Goal: Information Seeking & Learning: Learn about a topic

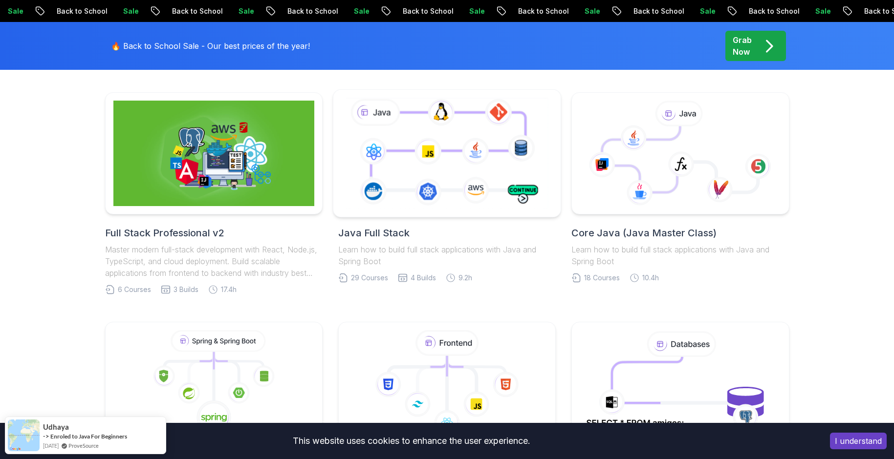
click at [452, 186] on icon at bounding box center [447, 153] width 207 height 115
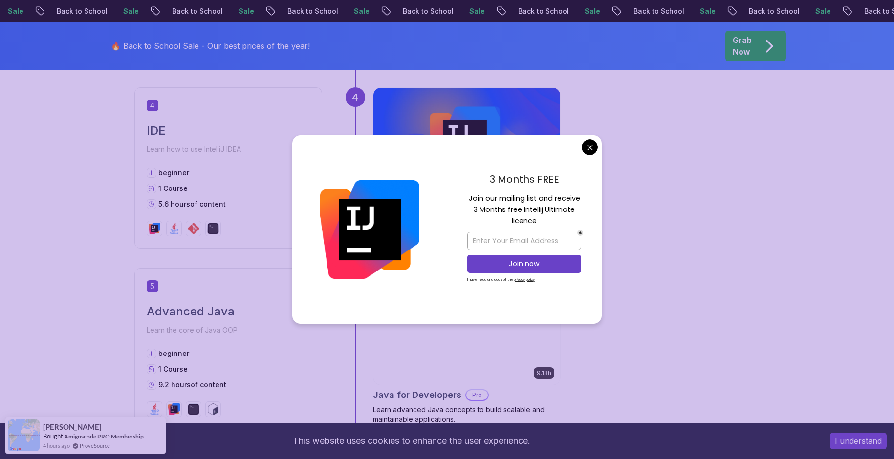
scroll to position [1222, 0]
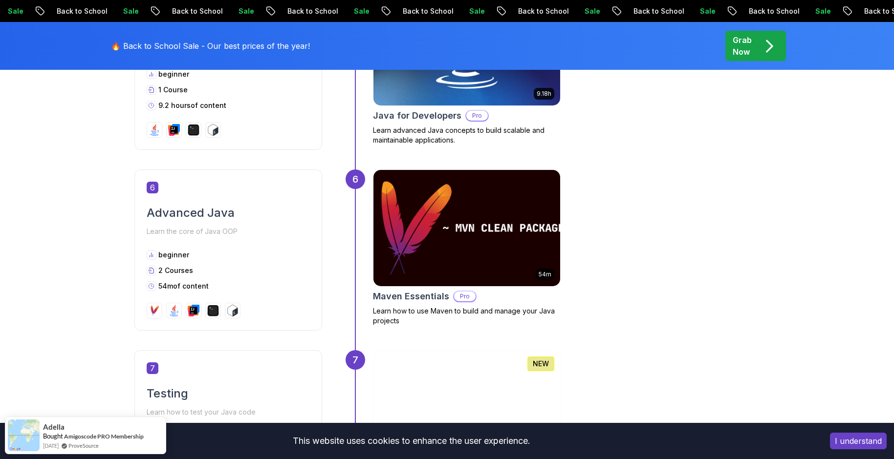
scroll to position [1564, 0]
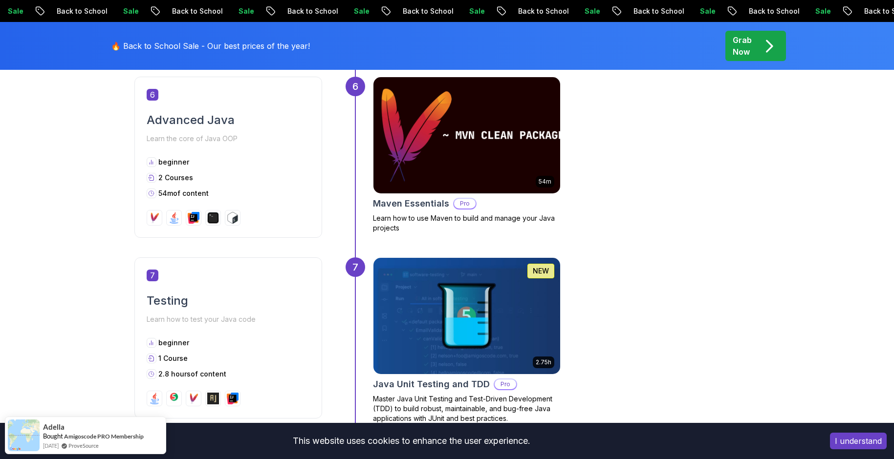
click at [500, 159] on img at bounding box center [466, 135] width 196 height 122
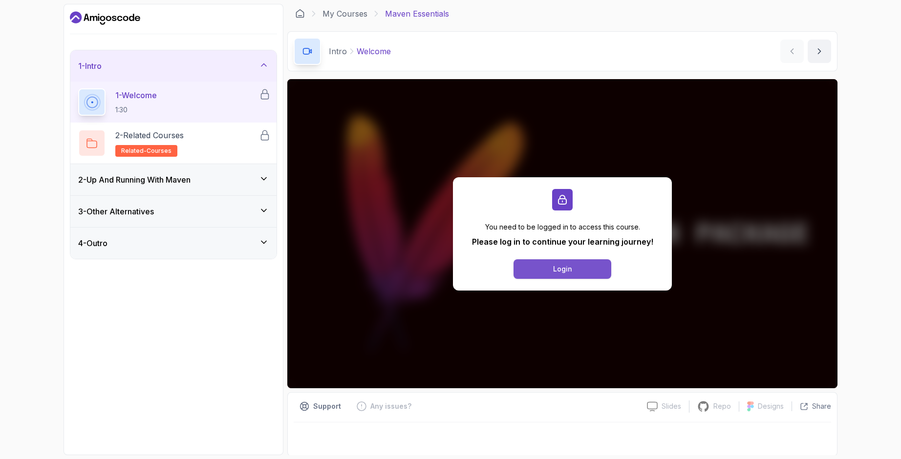
click at [570, 265] on div "Login" at bounding box center [562, 269] width 19 height 10
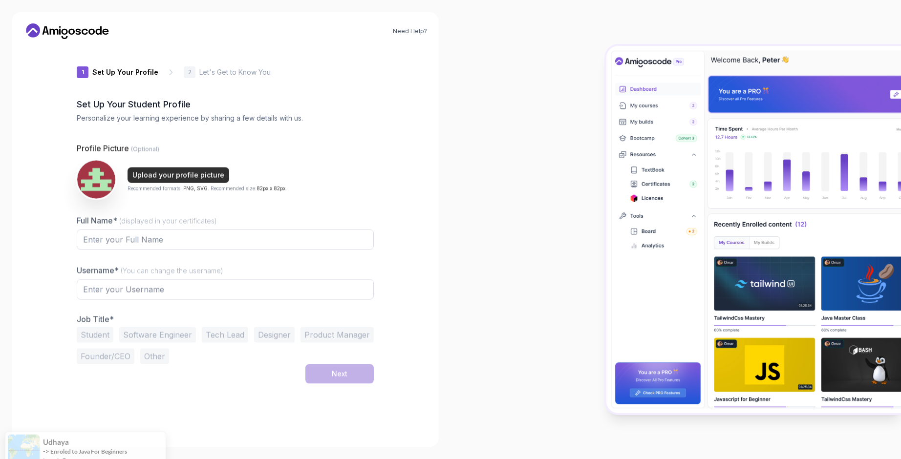
type input "keenbisonf50e4"
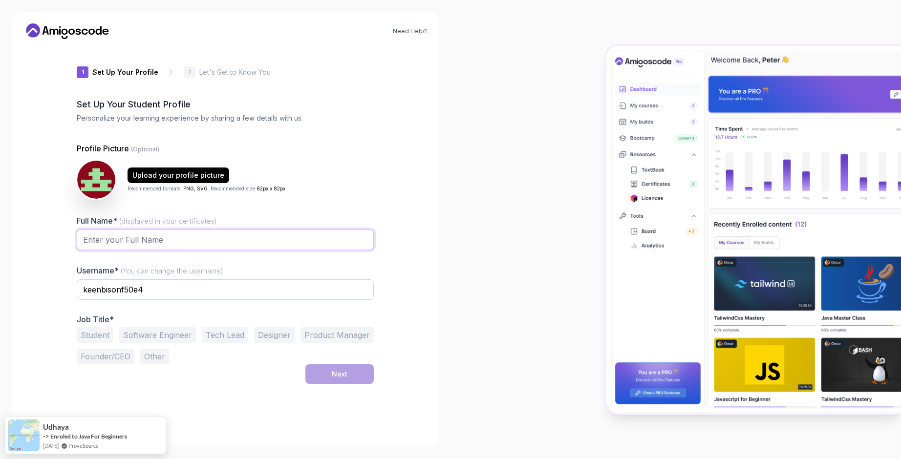
click at [181, 240] on input "Full Name* (displayed in your certificates)" at bounding box center [225, 240] width 297 height 21
click at [231, 295] on input "keenbisonf50e4" at bounding box center [225, 290] width 297 height 21
click at [92, 336] on button "Student" at bounding box center [95, 335] width 37 height 16
click at [139, 243] on input "Full Name* (displayed in your certificates)" at bounding box center [225, 240] width 297 height 21
type input "[PERSON_NAME]"
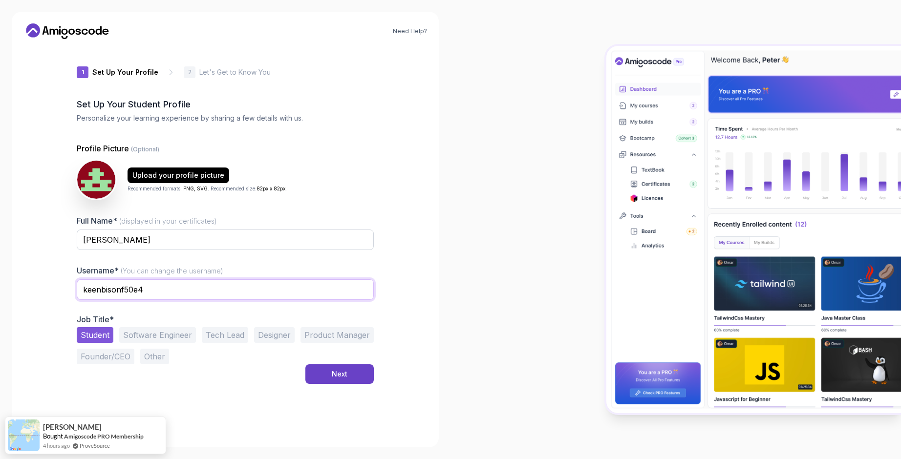
drag, startPoint x: 73, startPoint y: 294, endPoint x: 43, endPoint y: 295, distance: 29.8
click at [43, 295] on div "Need Help? 1 Set Up Your Profile 1 Set Up Your Profile 2 Let's Get to Know You …" at bounding box center [225, 230] width 427 height 436
type input "atakandll"
click at [339, 370] on button "Next" at bounding box center [339, 375] width 68 height 20
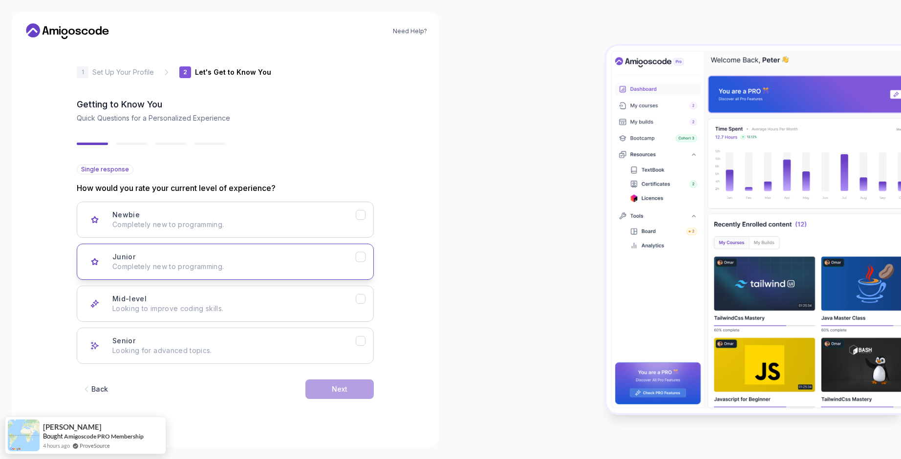
click at [256, 264] on p "Completely new to programming." at bounding box center [233, 267] width 243 height 10
click at [338, 389] on div "Next" at bounding box center [340, 390] width 16 height 10
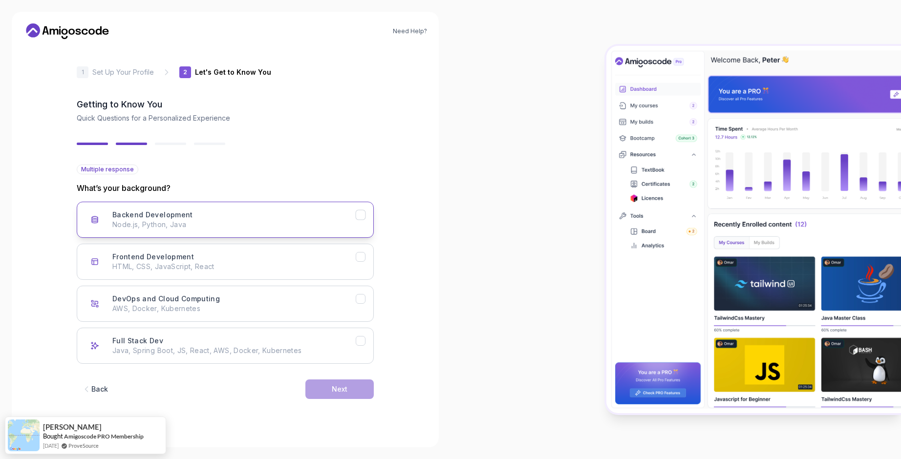
click at [230, 232] on button "Backend Development Node.js, Python, Java" at bounding box center [225, 220] width 297 height 36
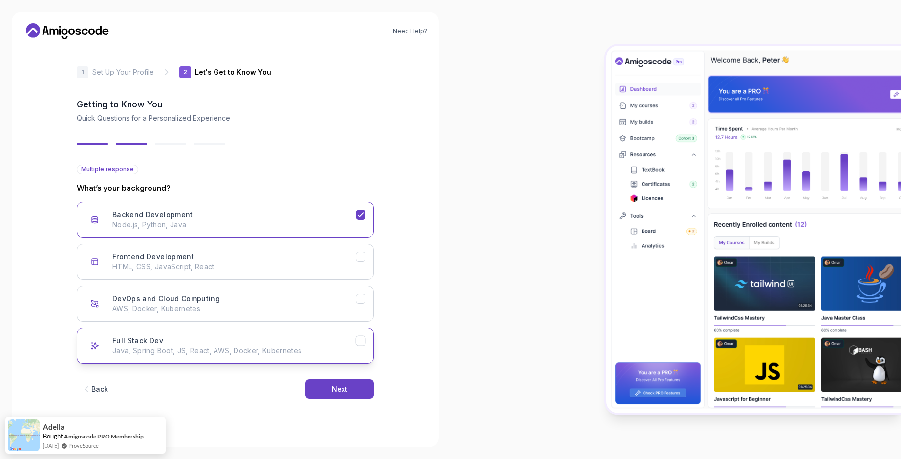
click at [304, 350] on p "Java, Spring Boot, JS, React, AWS, Docker, Kubernetes" at bounding box center [233, 351] width 243 height 10
click at [348, 381] on button "Next" at bounding box center [339, 390] width 68 height 20
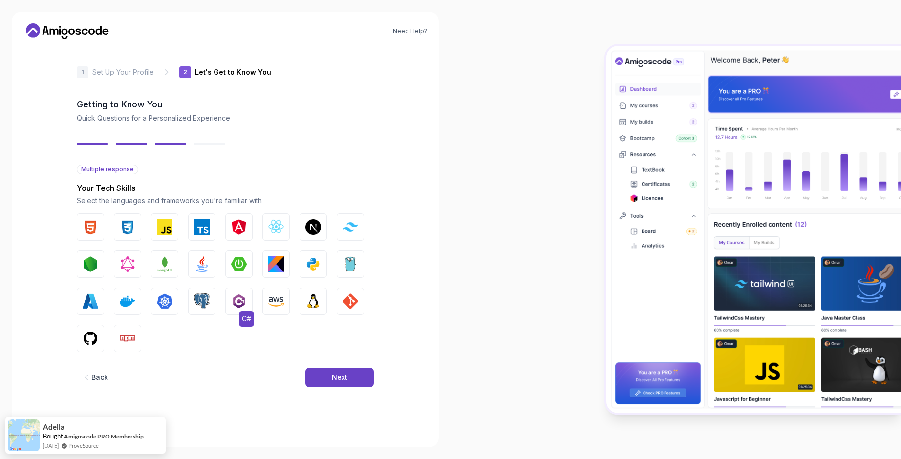
click at [245, 298] on img "button" at bounding box center [239, 302] width 16 height 16
click at [208, 266] on img "button" at bounding box center [202, 265] width 16 height 16
click at [94, 346] on img "button" at bounding box center [91, 339] width 16 height 16
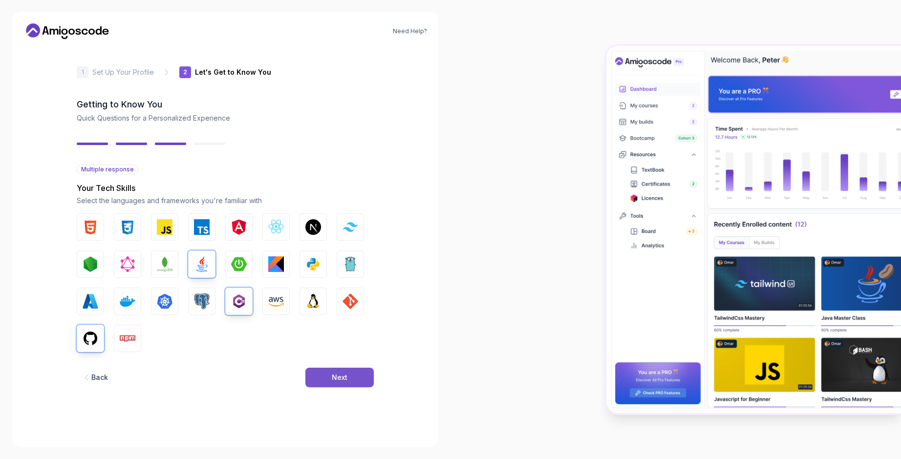
click at [337, 380] on div "Next" at bounding box center [340, 378] width 16 height 10
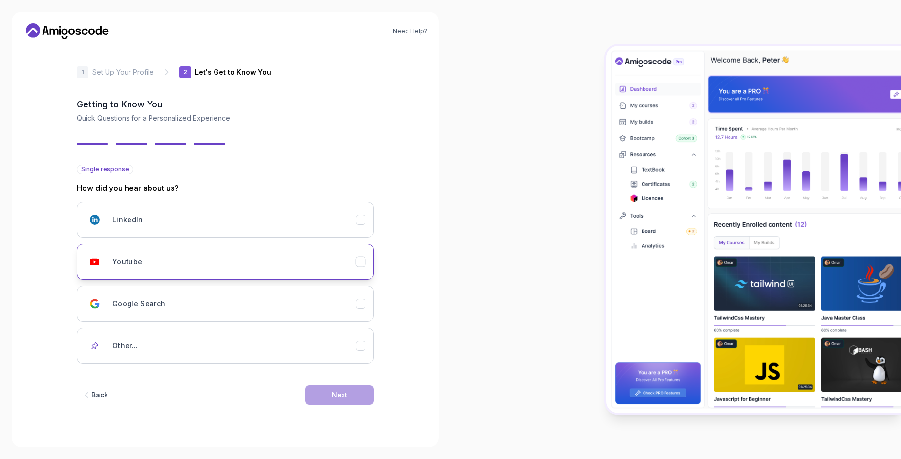
click at [273, 263] on div "Youtube" at bounding box center [233, 262] width 243 height 20
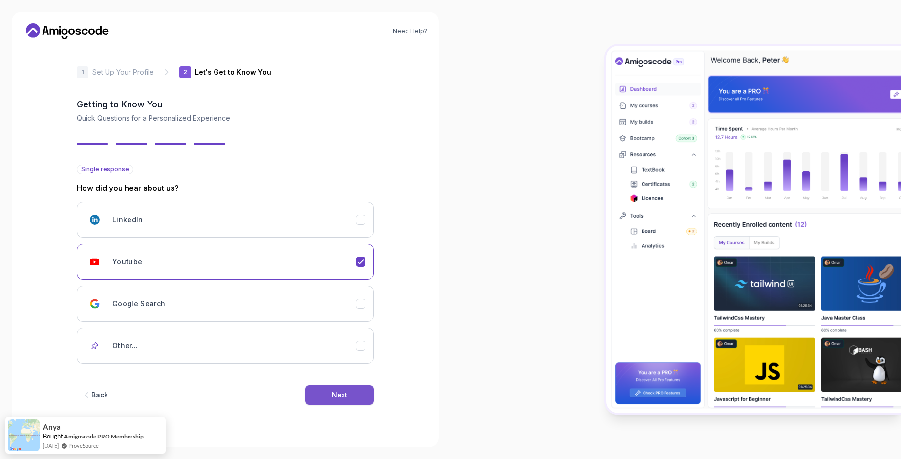
click at [347, 387] on button "Next" at bounding box center [339, 396] width 68 height 20
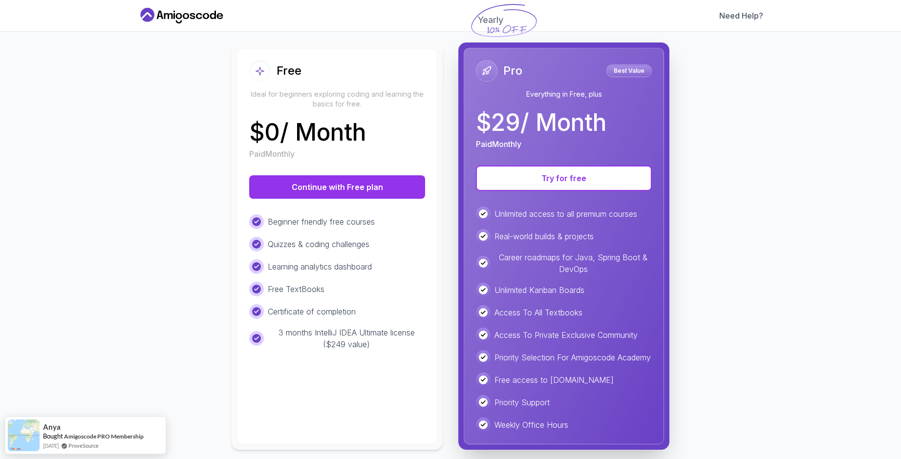
scroll to position [98, 0]
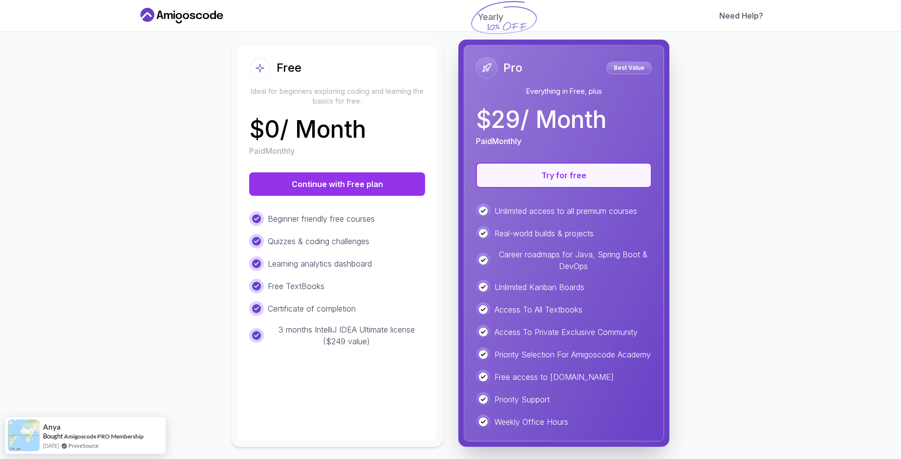
click at [569, 180] on button "Try for free" at bounding box center [564, 175] width 176 height 25
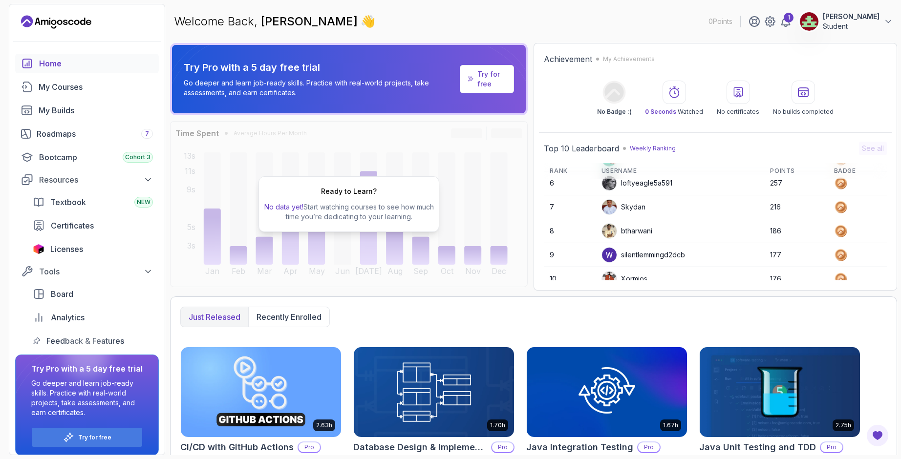
scroll to position [138, 0]
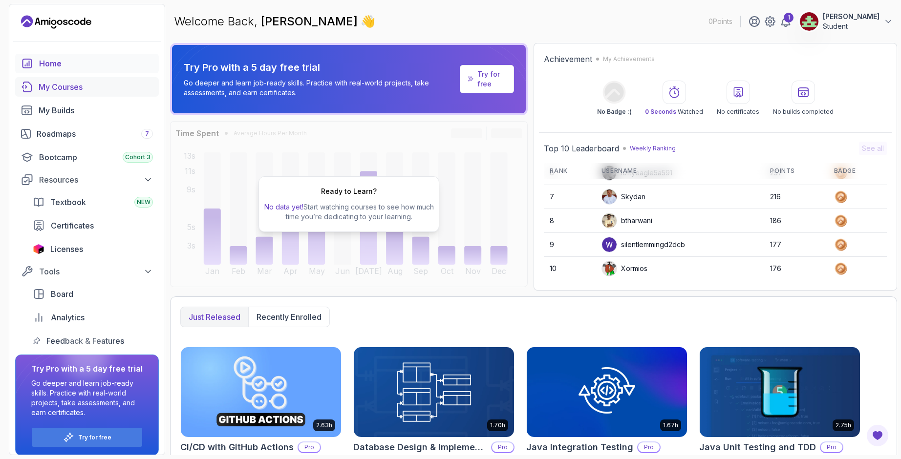
click at [69, 92] on div "My Courses" at bounding box center [96, 87] width 114 height 12
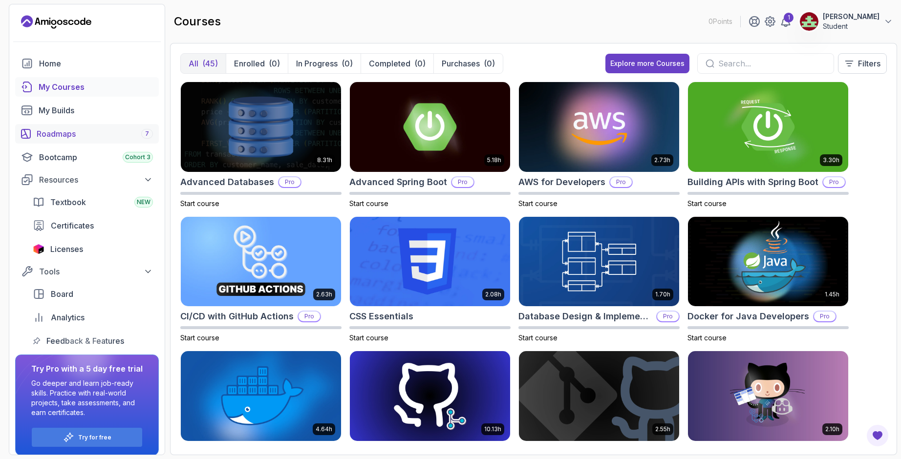
click at [76, 129] on div "Roadmaps 7" at bounding box center [95, 134] width 116 height 12
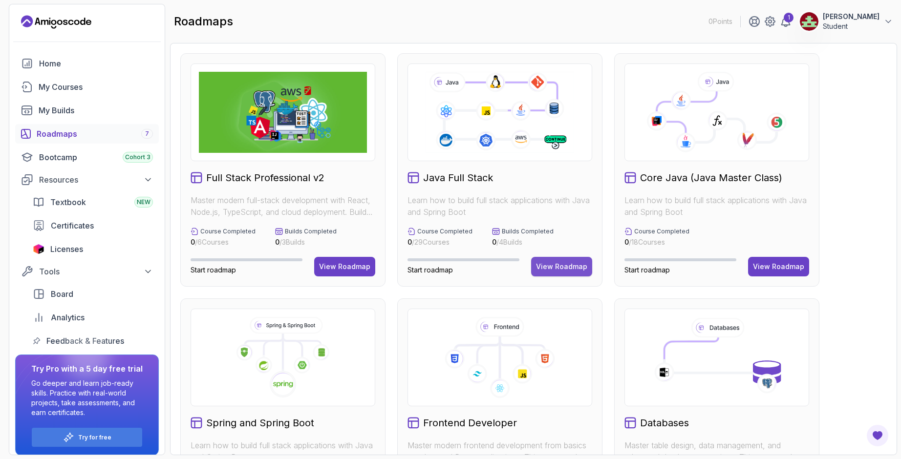
click at [560, 264] on div "View Roadmap" at bounding box center [561, 267] width 51 height 10
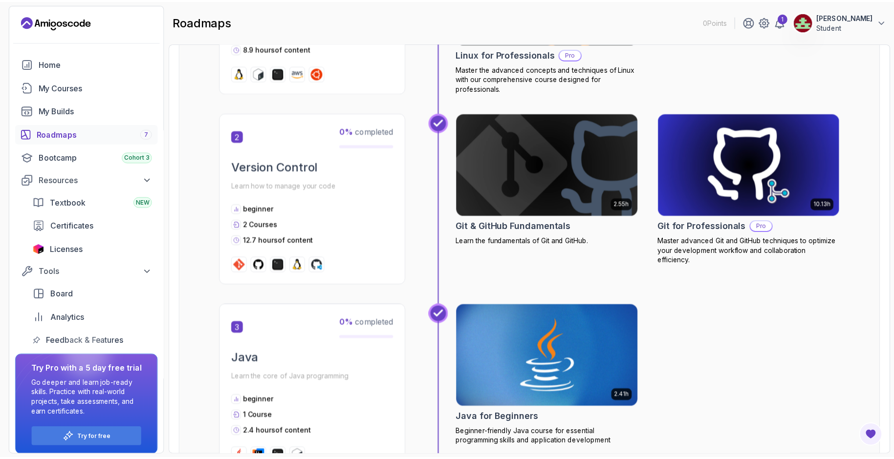
scroll to position [489, 0]
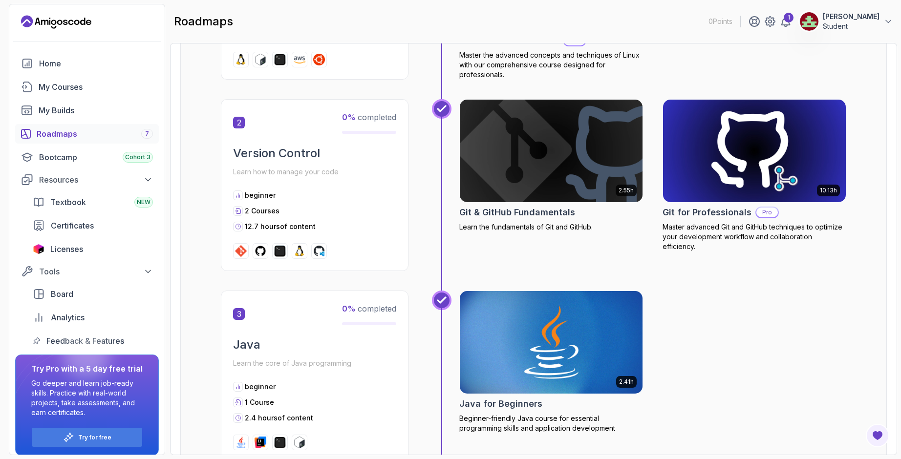
click at [720, 176] on img at bounding box center [755, 151] width 192 height 108
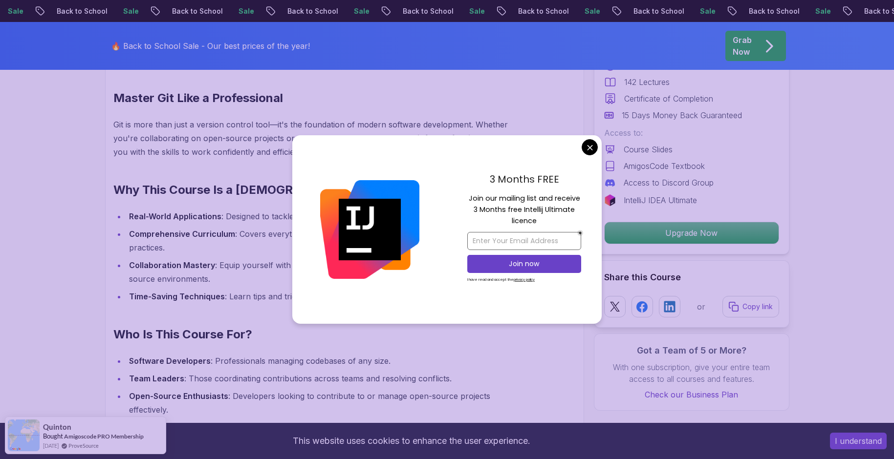
scroll to position [782, 0]
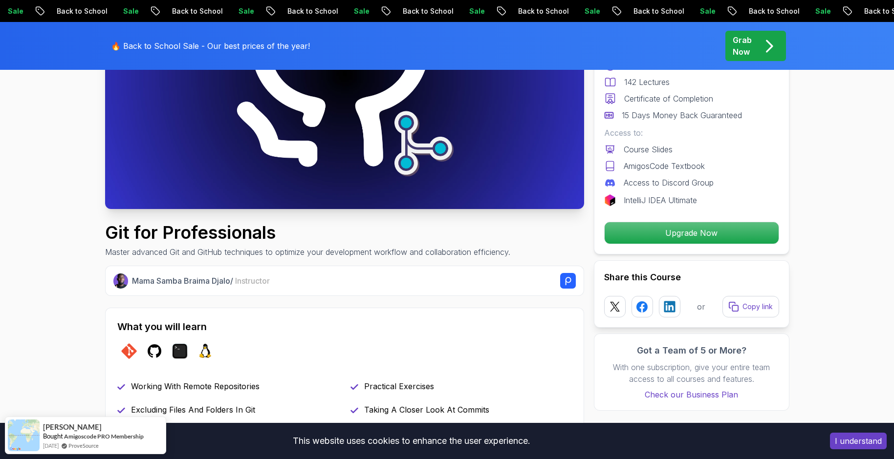
scroll to position [0, 0]
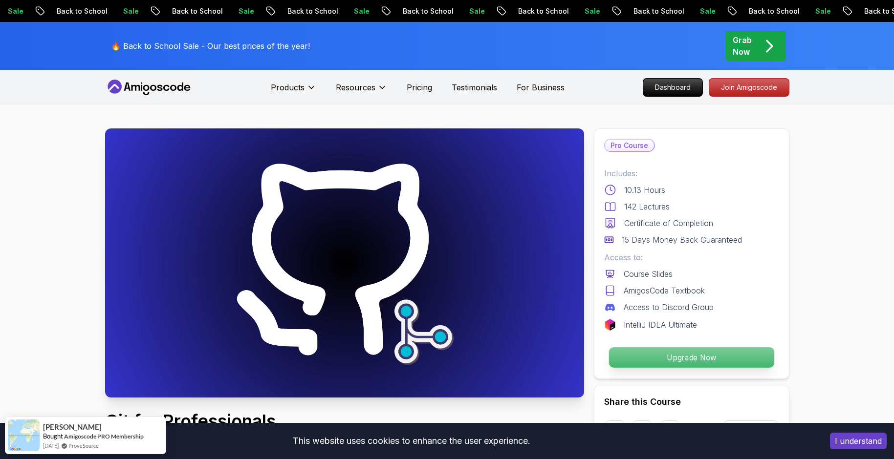
click at [681, 354] on p "Upgrade Now" at bounding box center [690, 357] width 165 height 21
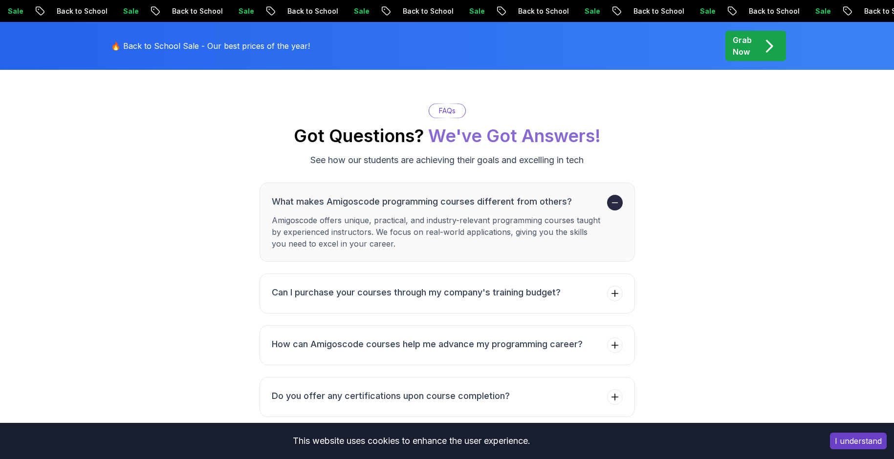
scroll to position [3295, 0]
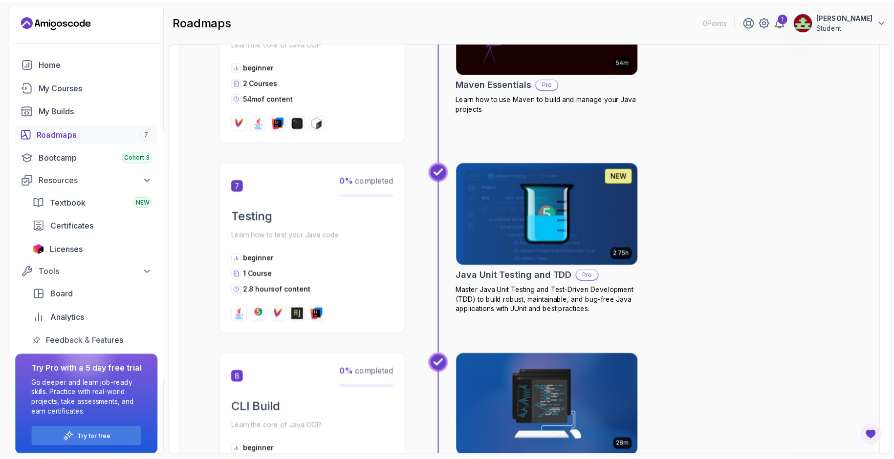
scroll to position [1271, 0]
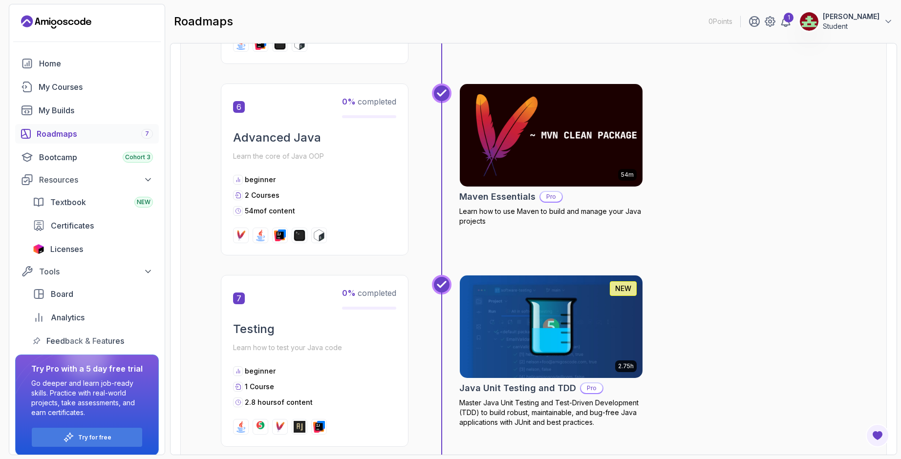
click at [557, 155] on img at bounding box center [551, 136] width 192 height 108
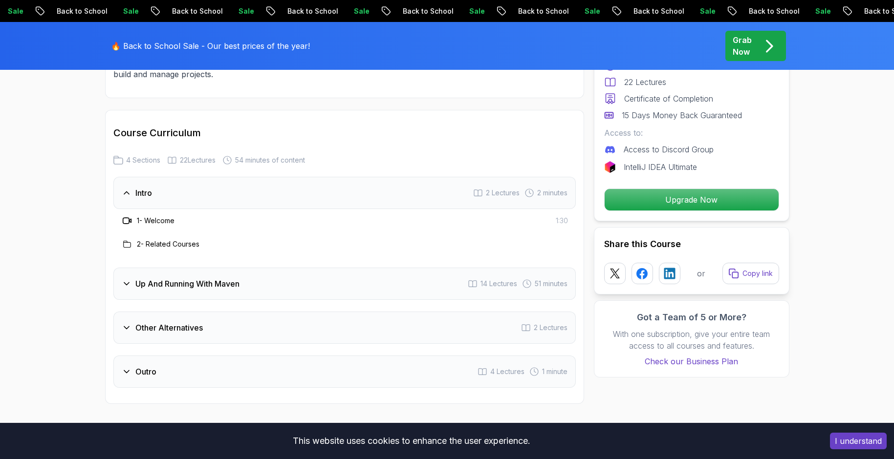
scroll to position [1173, 0]
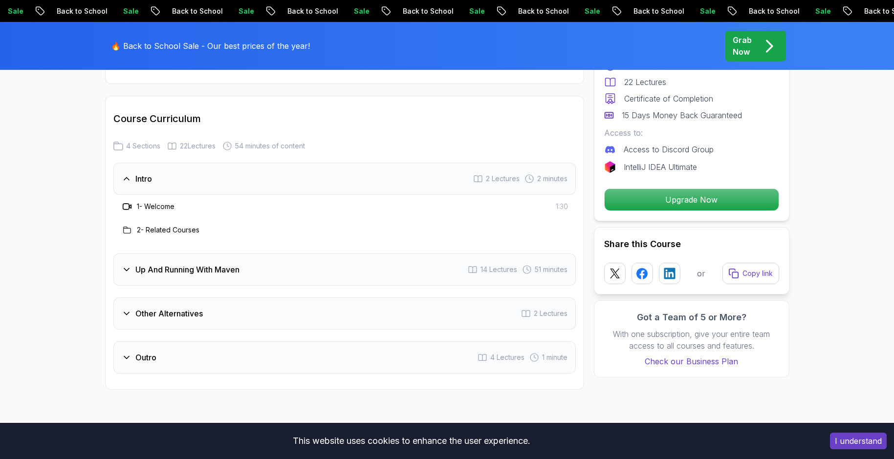
click at [170, 205] on h3 "1 - Welcome" at bounding box center [156, 207] width 38 height 10
click at [136, 209] on div "1 - Welcome" at bounding box center [147, 207] width 53 height 12
click at [119, 208] on div "1 - Welcome 1:30" at bounding box center [344, 206] width 462 height 23
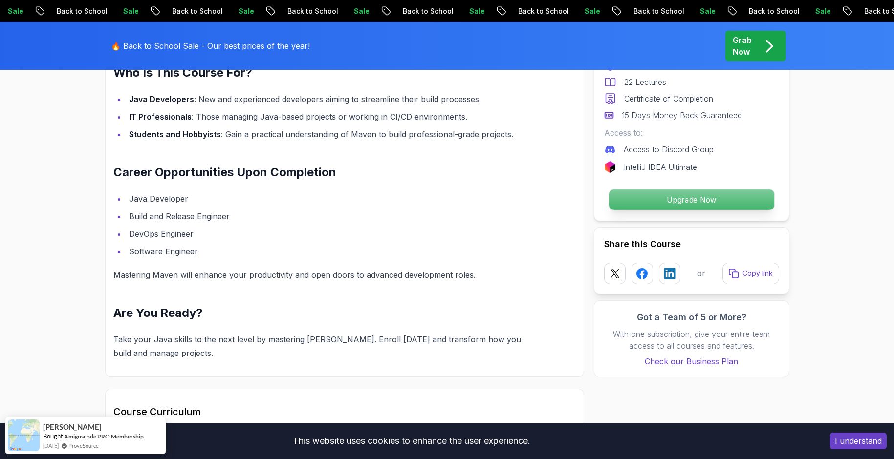
click at [668, 205] on p "Upgrade Now" at bounding box center [690, 200] width 165 height 21
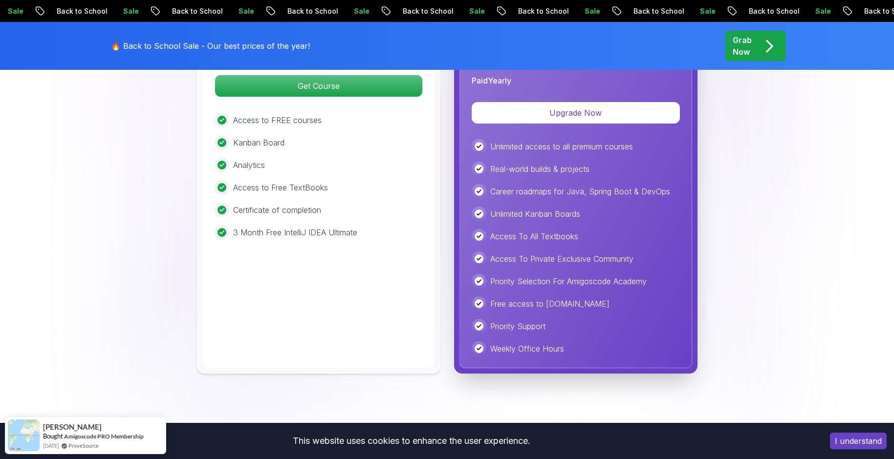
scroll to position [1821, 0]
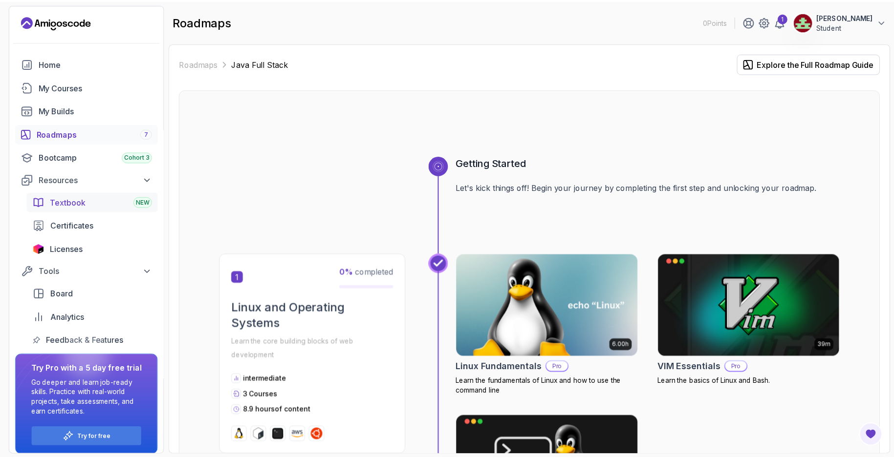
scroll to position [7, 0]
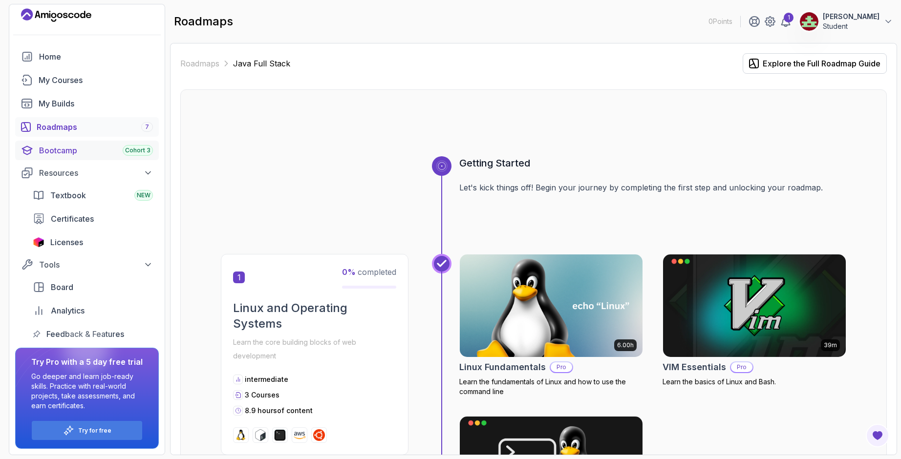
click at [107, 156] on link "Bootcamp Cohort 3" at bounding box center [87, 151] width 144 height 20
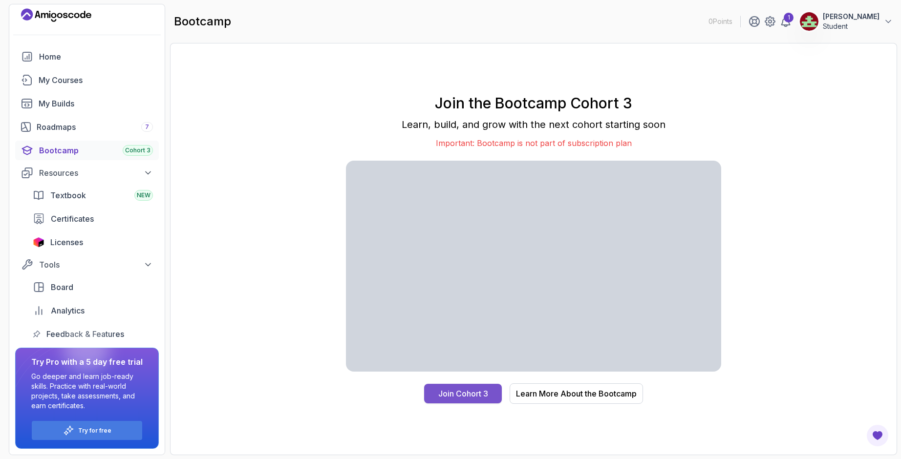
click at [479, 396] on div "Join Cohort 3" at bounding box center [463, 394] width 50 height 12
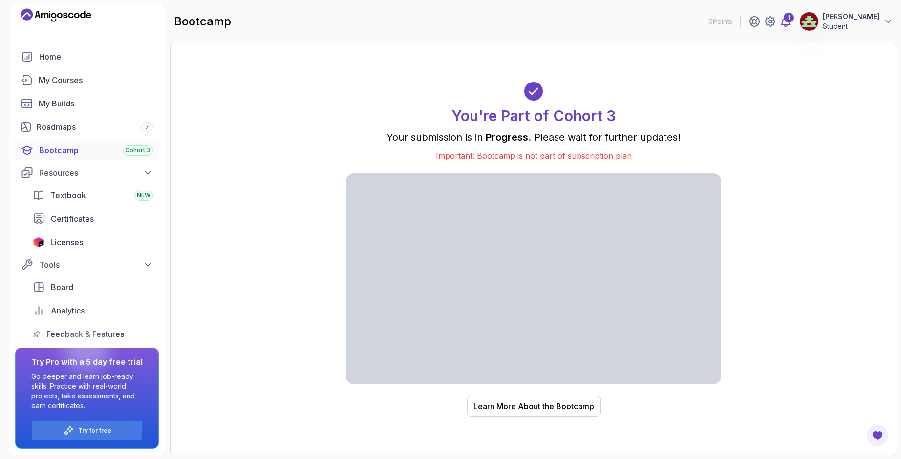
click at [790, 25] on icon at bounding box center [786, 22] width 8 height 10
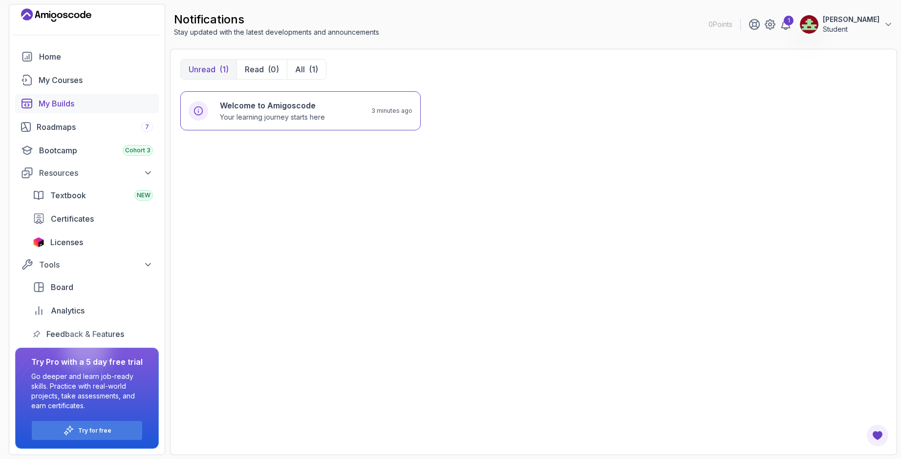
click at [108, 106] on div "My Builds" at bounding box center [96, 104] width 114 height 12
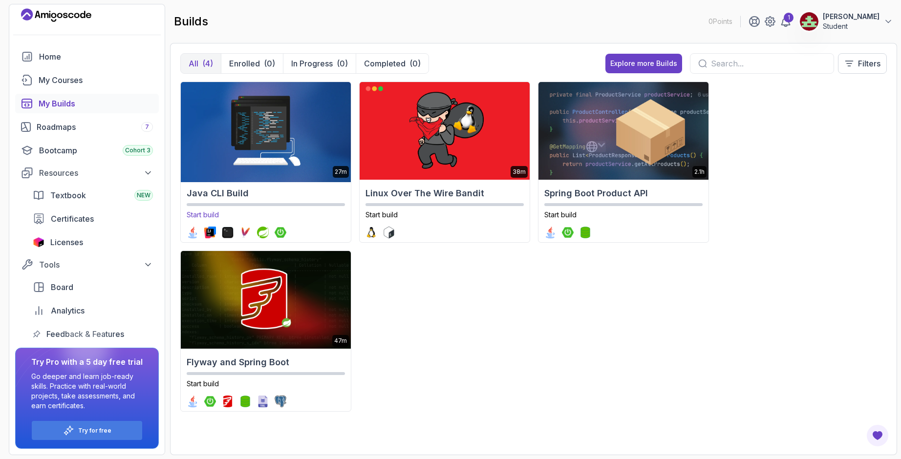
click at [283, 146] on img at bounding box center [265, 131] width 178 height 103
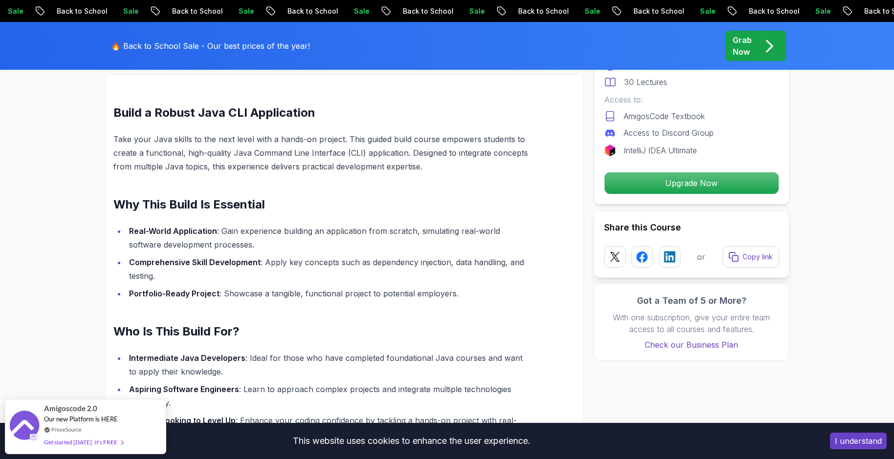
scroll to position [635, 0]
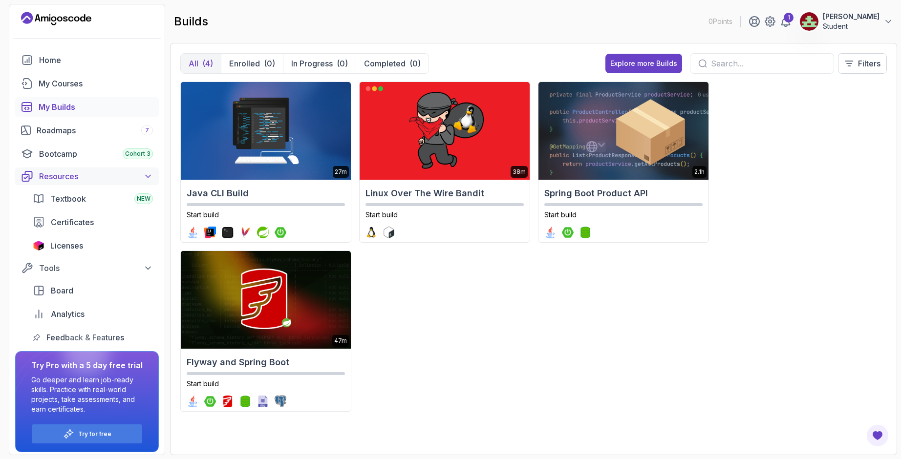
scroll to position [7, 0]
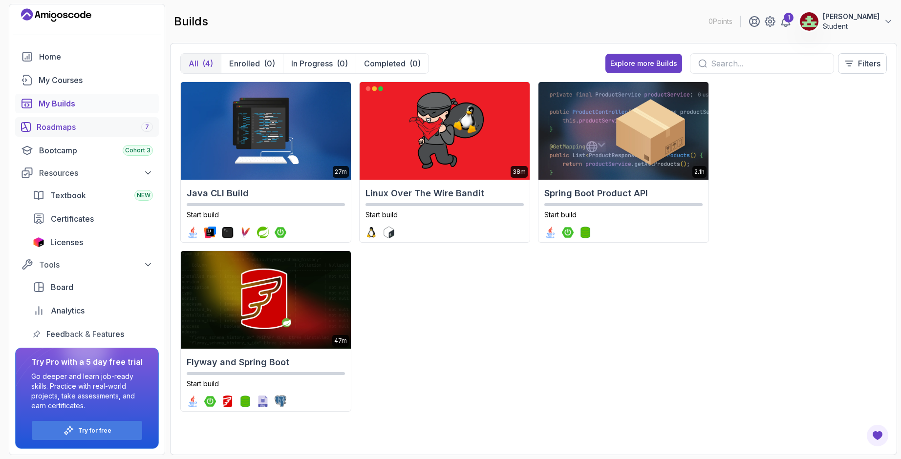
click at [86, 127] on div "Roadmaps 7" at bounding box center [95, 127] width 116 height 12
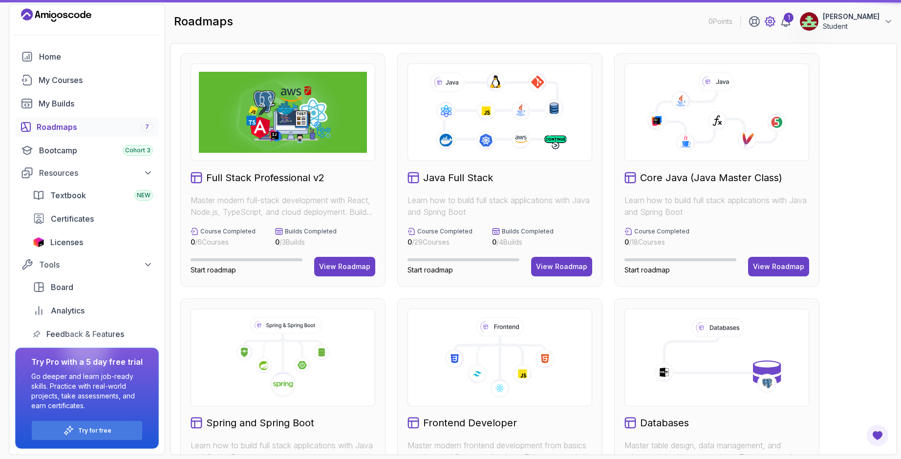
click at [777, 24] on div "1" at bounding box center [770, 22] width 43 height 12
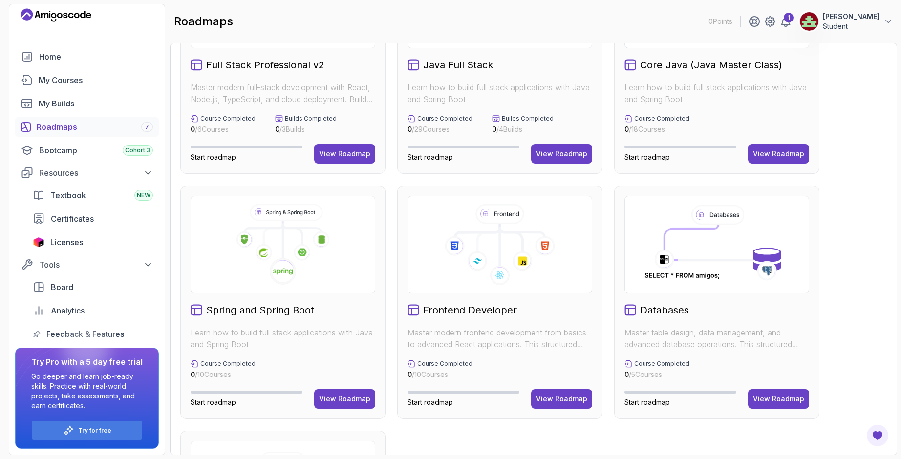
scroll to position [98, 0]
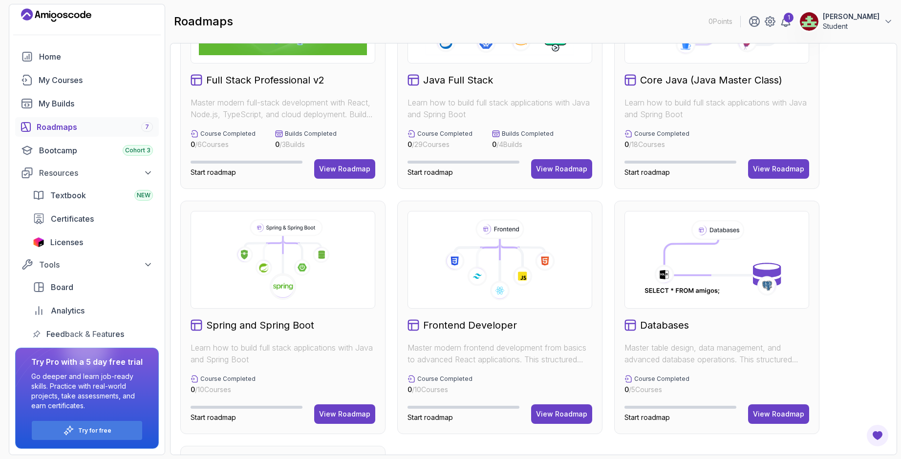
click at [710, 251] on icon at bounding box center [717, 259] width 151 height 81
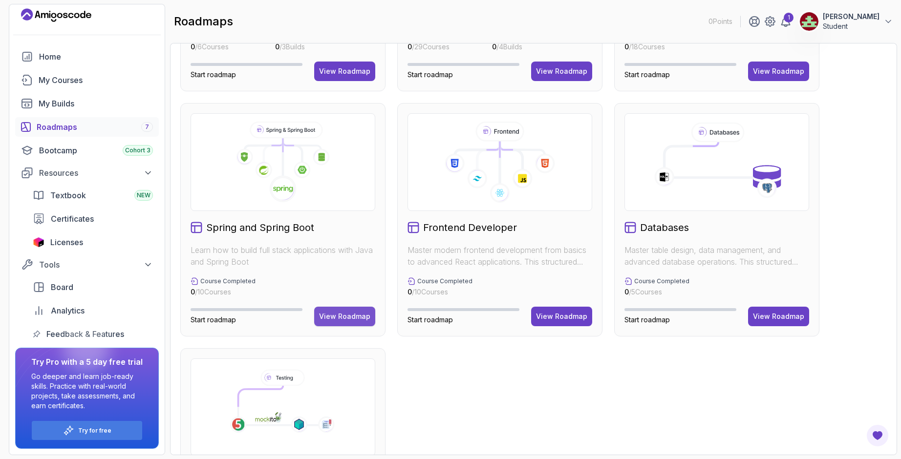
click at [357, 313] on div "View Roadmap" at bounding box center [344, 317] width 51 height 10
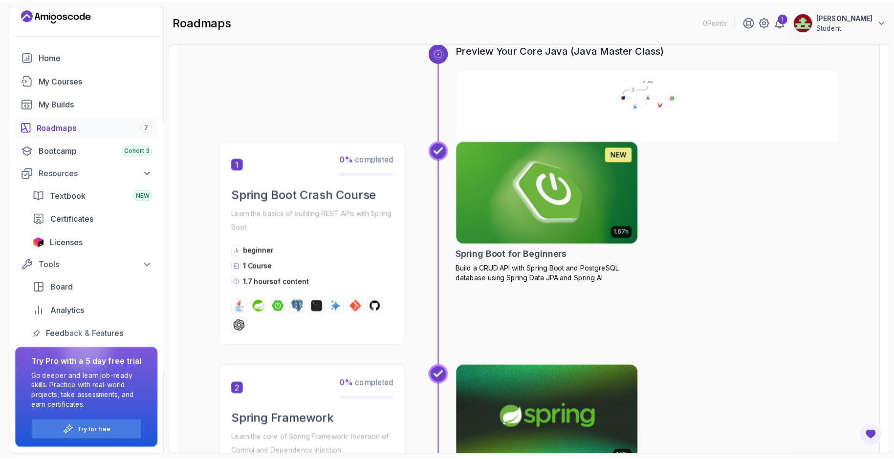
scroll to position [108, 0]
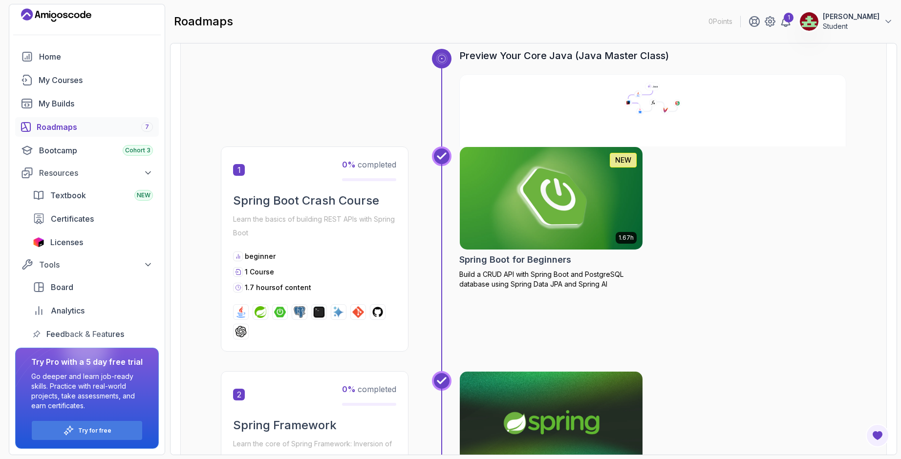
click at [554, 196] on img at bounding box center [551, 199] width 192 height 108
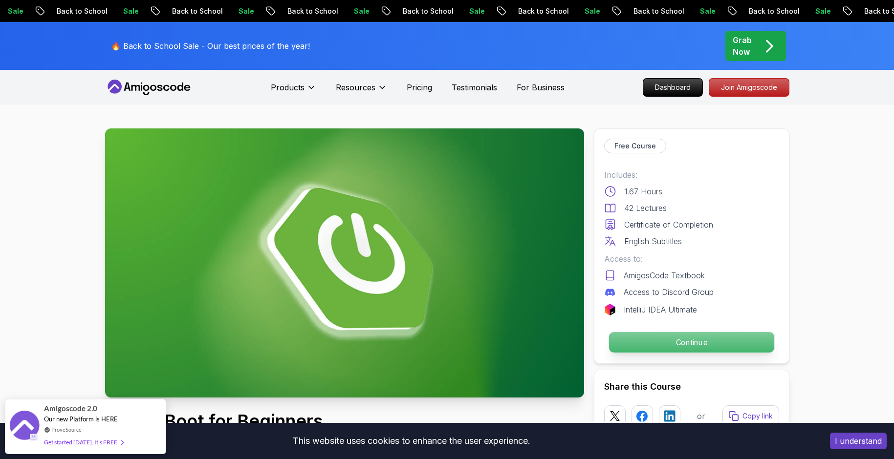
click at [673, 340] on p "Continue" at bounding box center [690, 342] width 165 height 21
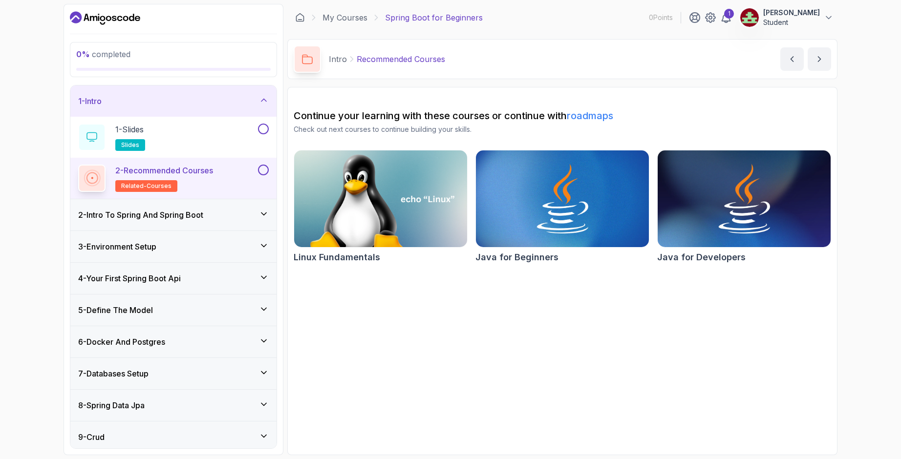
click at [201, 219] on h3 "2 - Intro To Spring And Spring Boot" at bounding box center [140, 215] width 125 height 12
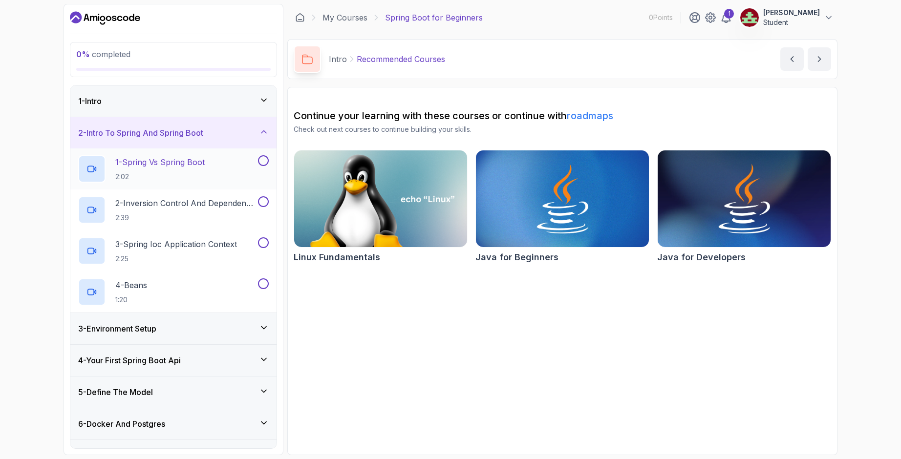
click at [190, 174] on p "2:02" at bounding box center [159, 177] width 89 height 10
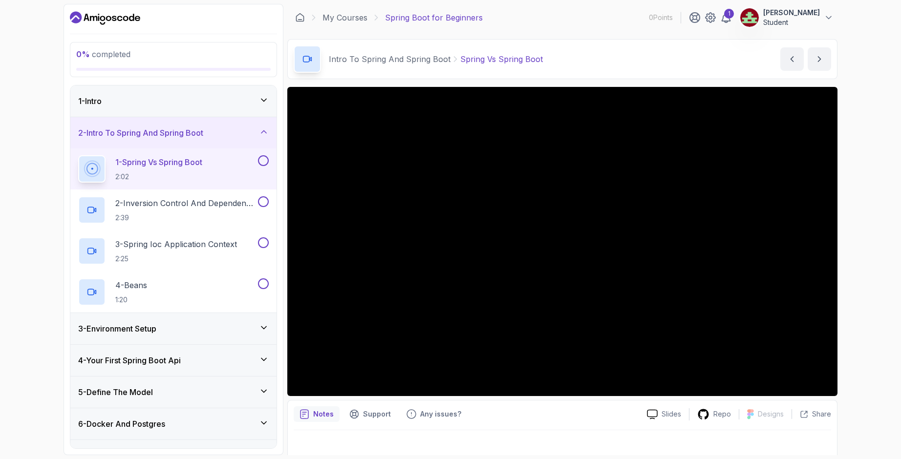
click at [136, 110] on div "1 - Intro" at bounding box center [173, 101] width 206 height 31
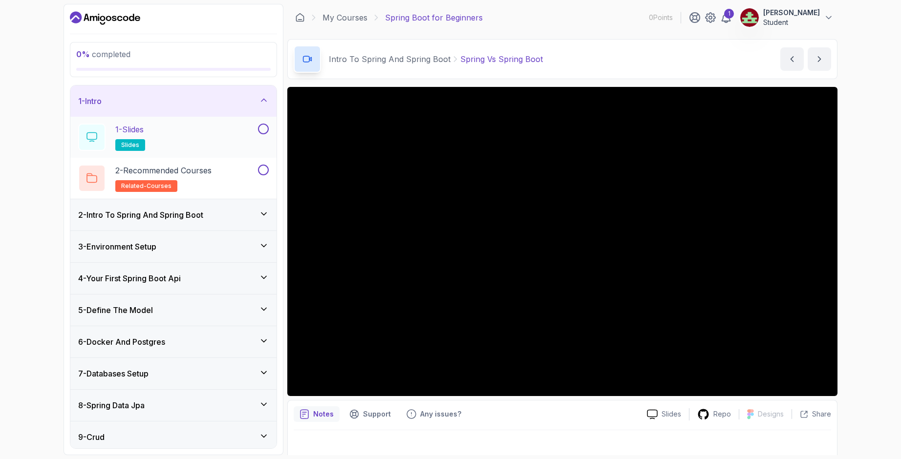
click at [159, 135] on div "1 - Slides slides" at bounding box center [167, 137] width 178 height 27
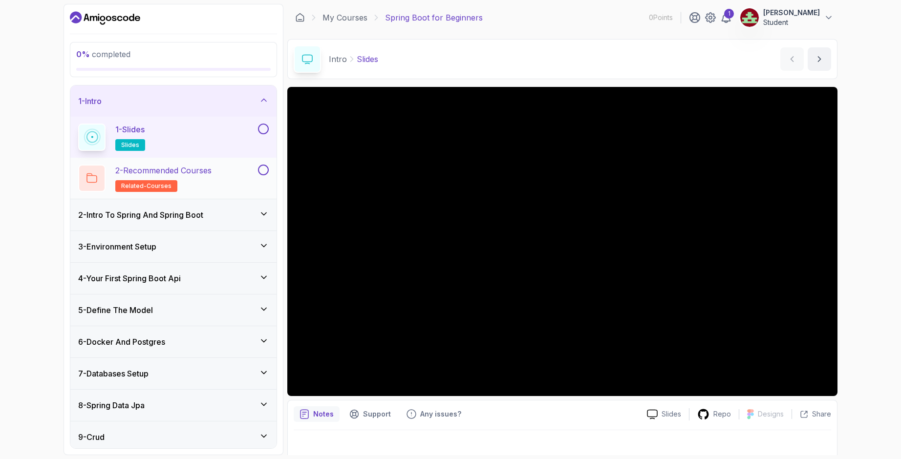
click at [185, 177] on h2 "2 - Recommended Courses related-courses" at bounding box center [163, 178] width 96 height 27
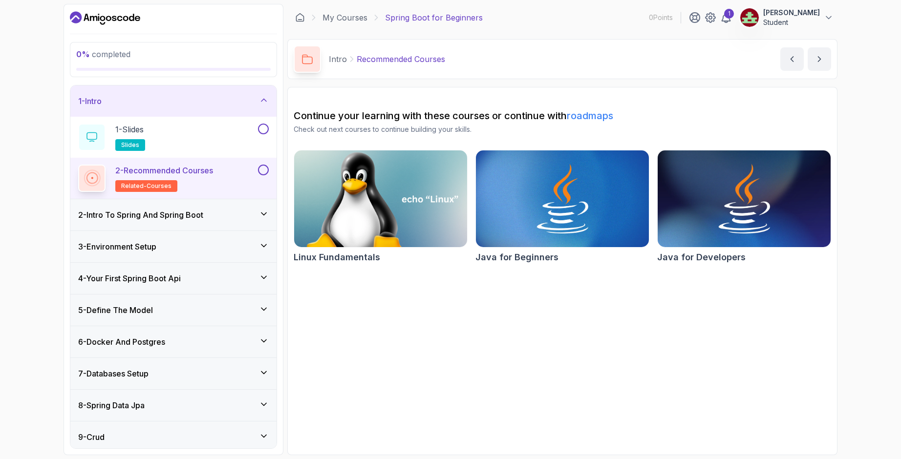
click at [429, 218] on img at bounding box center [381, 199] width 182 height 102
click at [720, 190] on img at bounding box center [744, 199] width 182 height 102
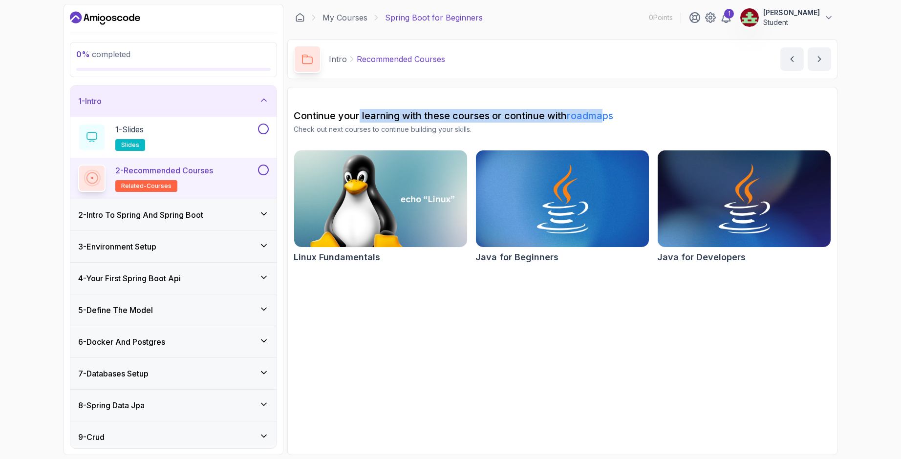
drag, startPoint x: 436, startPoint y: 114, endPoint x: 608, endPoint y: 109, distance: 172.1
click at [608, 109] on section "Continue your learning with these courses or continue with roadmaps Check out n…" at bounding box center [562, 271] width 550 height 368
click at [393, 219] on img at bounding box center [381, 199] width 182 height 102
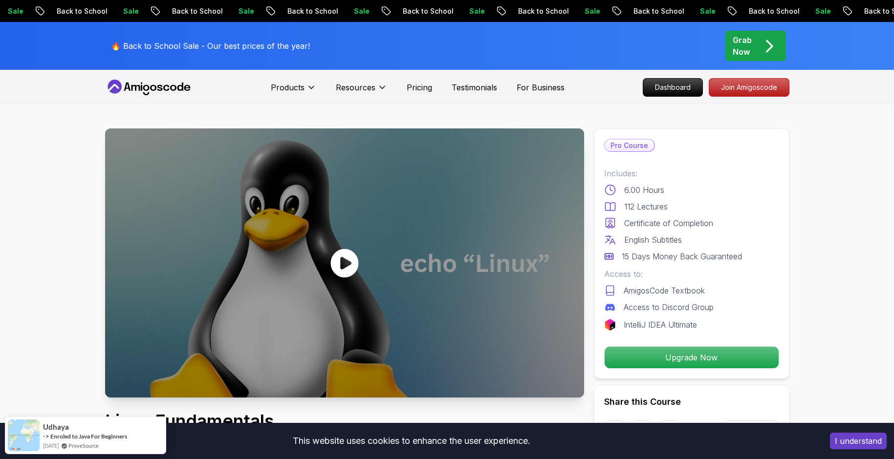
click at [395, 228] on div at bounding box center [344, 263] width 479 height 269
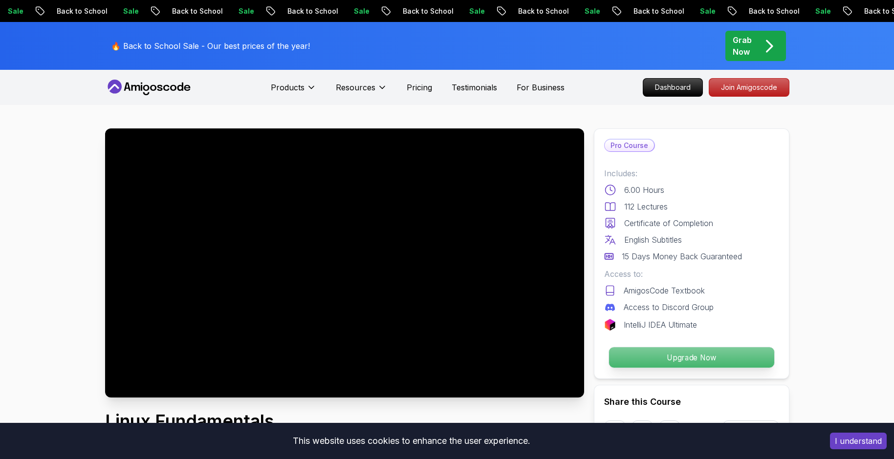
click at [666, 362] on p "Upgrade Now" at bounding box center [690, 357] width 165 height 21
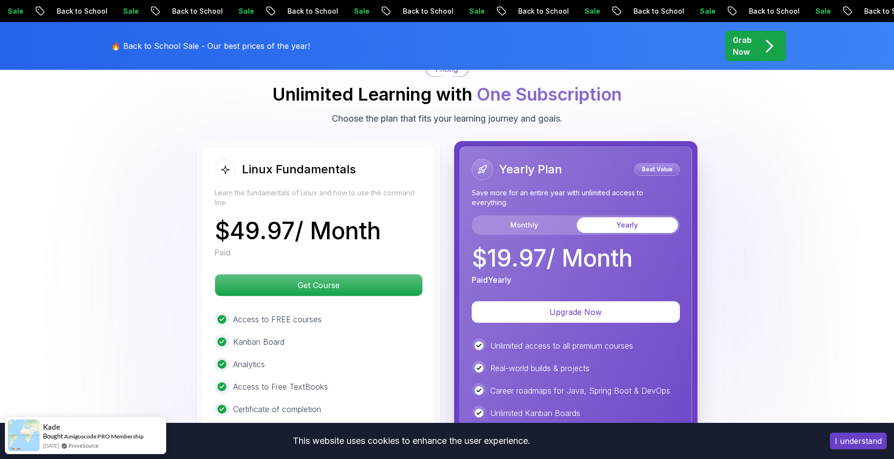
scroll to position [2168, 0]
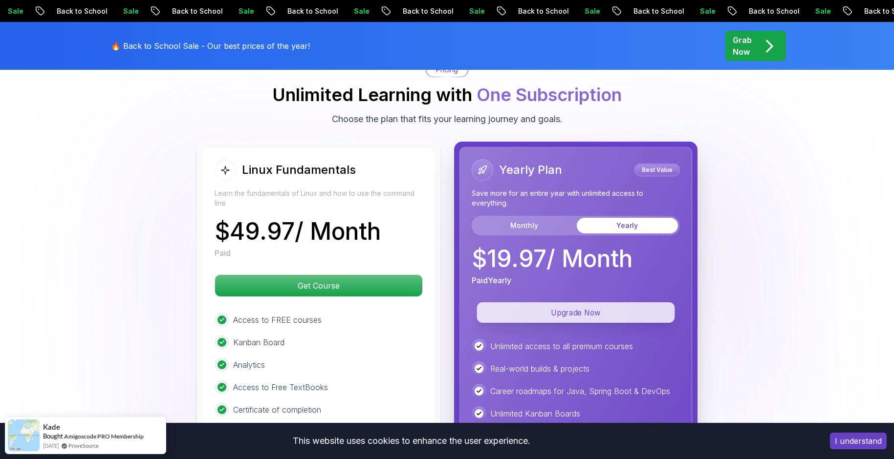
click at [573, 311] on p "Upgrade Now" at bounding box center [575, 312] width 198 height 21
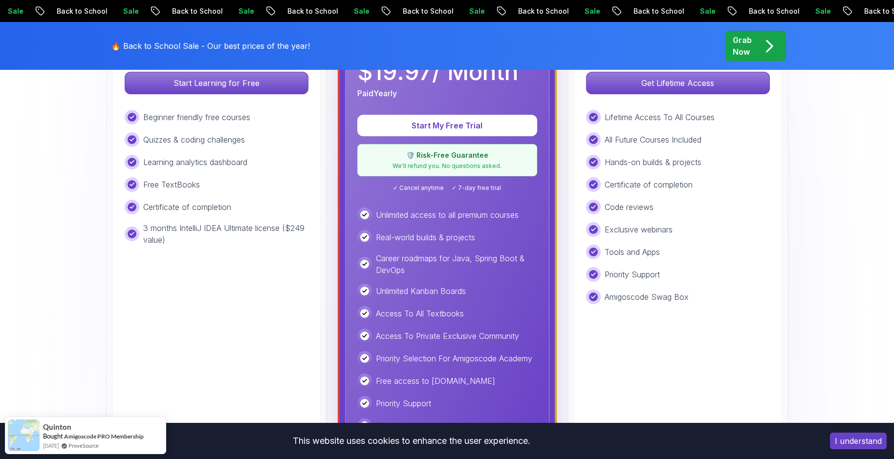
scroll to position [244, 0]
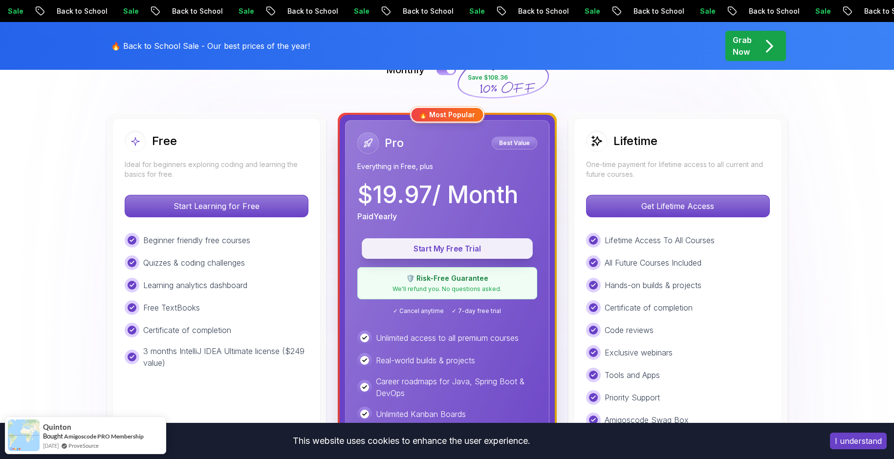
click at [467, 250] on p "Start My Free Trial" at bounding box center [447, 248] width 149 height 11
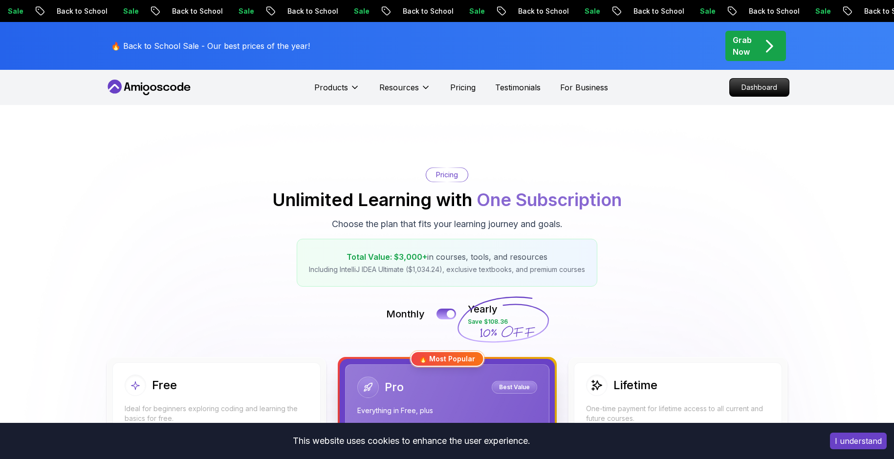
click at [745, 42] on p "Grab Now" at bounding box center [742, 45] width 19 height 23
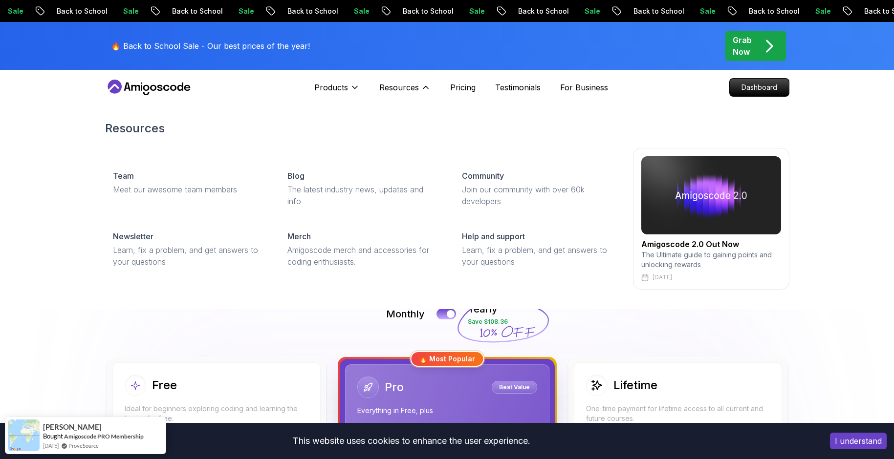
click at [715, 210] on img at bounding box center [711, 195] width 140 height 78
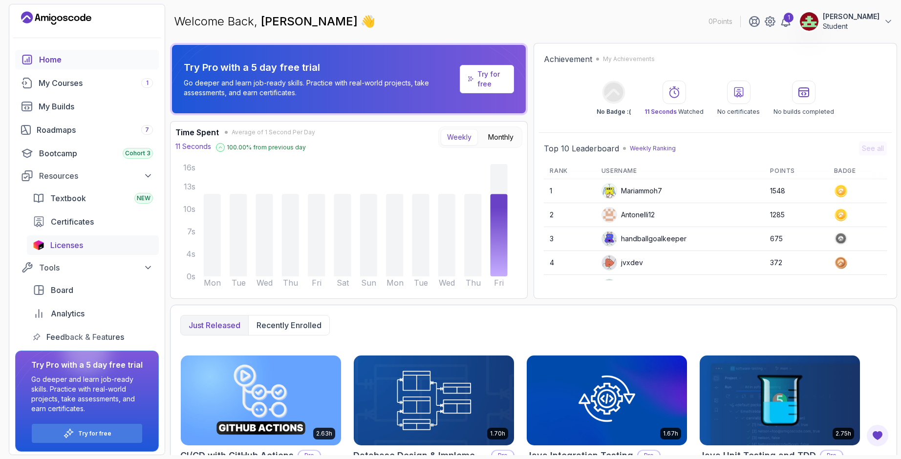
scroll to position [7, 0]
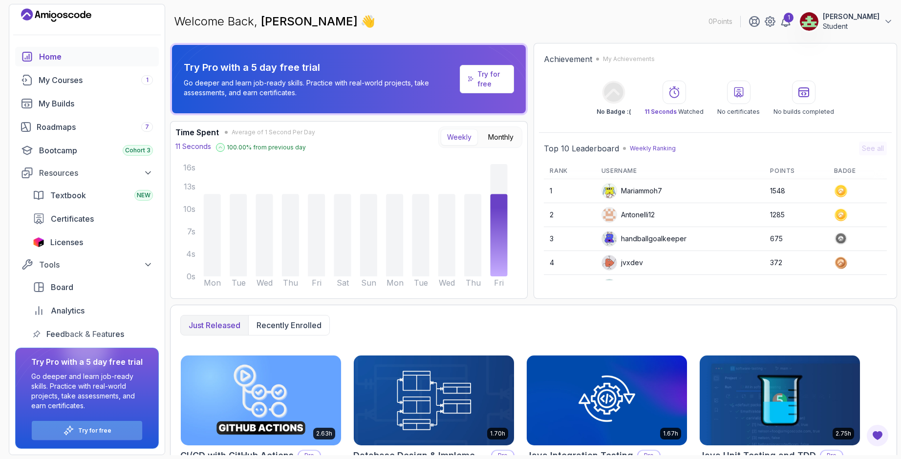
click at [124, 426] on div "Try for free" at bounding box center [87, 430] width 110 height 19
click at [99, 429] on p "Try for free" at bounding box center [94, 431] width 33 height 8
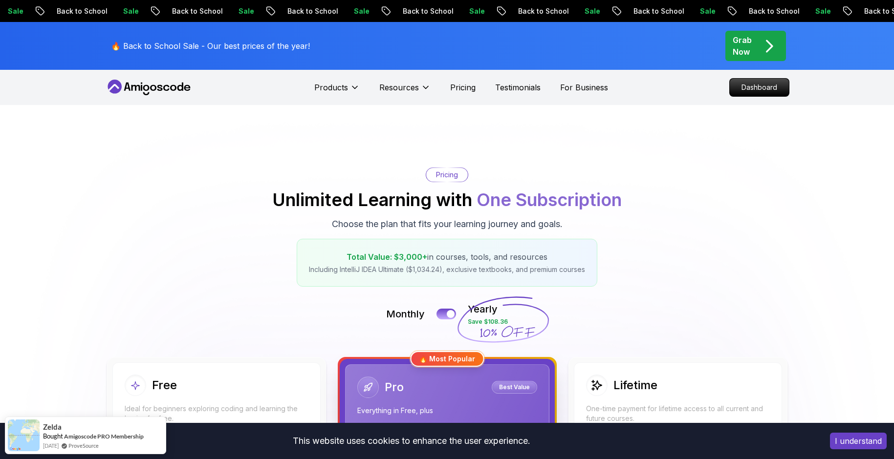
click at [751, 44] on p "Grab Now" at bounding box center [742, 45] width 19 height 23
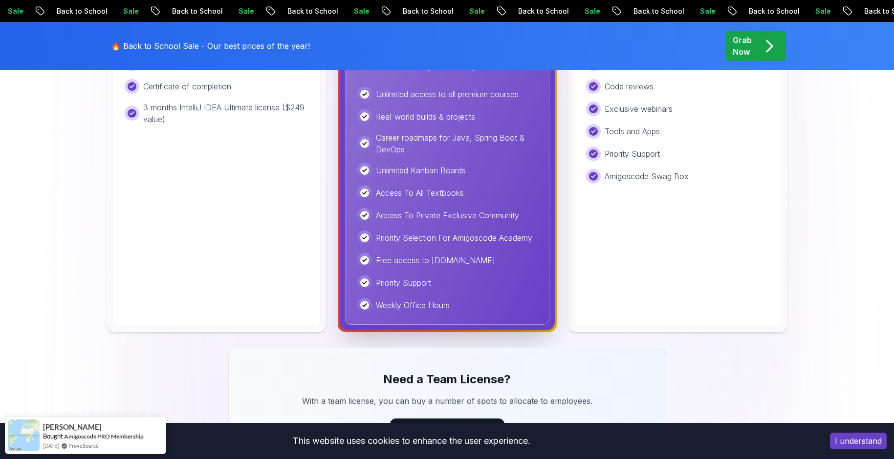
scroll to position [489, 0]
click at [438, 321] on div "Pro Best Value Everything in Free, plus $ 19.97 / Month Paid Yearly Start My Fr…" at bounding box center [447, 100] width 204 height 449
click at [431, 298] on div "Weekly Office Hours" at bounding box center [447, 305] width 180 height 15
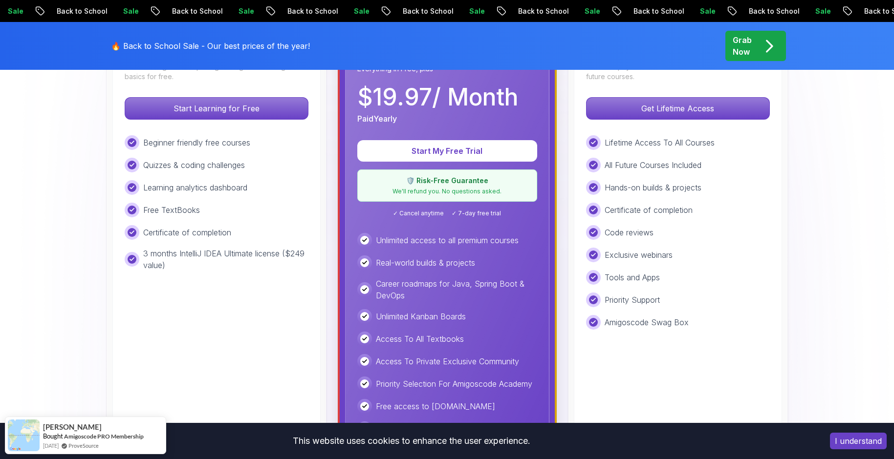
drag, startPoint x: 582, startPoint y: 287, endPoint x: 613, endPoint y: 288, distance: 30.8
click at [612, 288] on div "Lifetime One-time payment for lifetime access to all current and future courses…" at bounding box center [678, 247] width 208 height 453
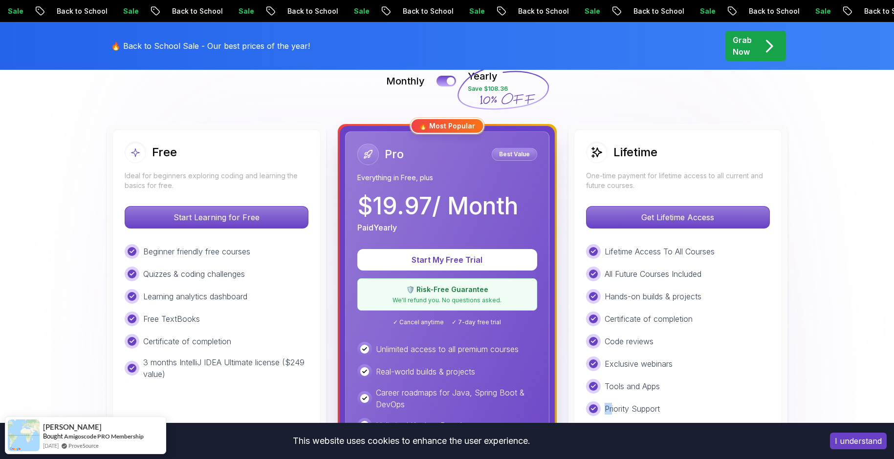
scroll to position [147, 0]
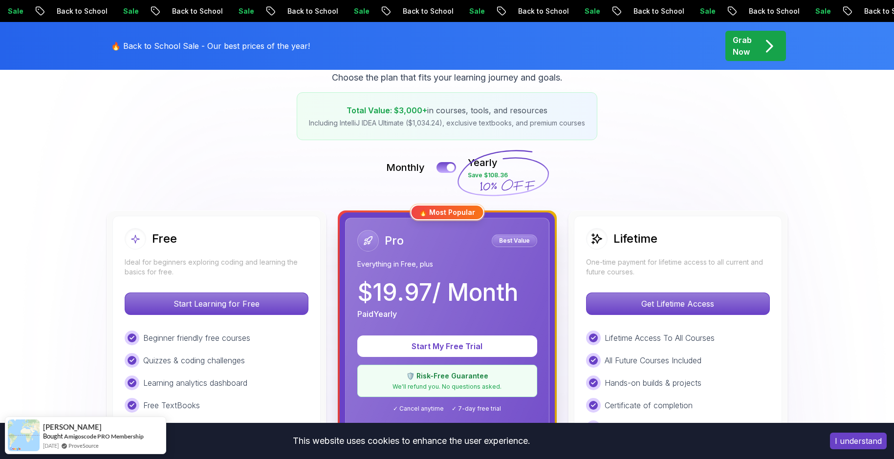
copy p "Pr"
click at [470, 234] on div "Pro Best Value" at bounding box center [447, 241] width 180 height 22
click at [457, 215] on div "🔥 Most Popular" at bounding box center [447, 213] width 74 height 16
click at [445, 163] on button at bounding box center [446, 167] width 21 height 11
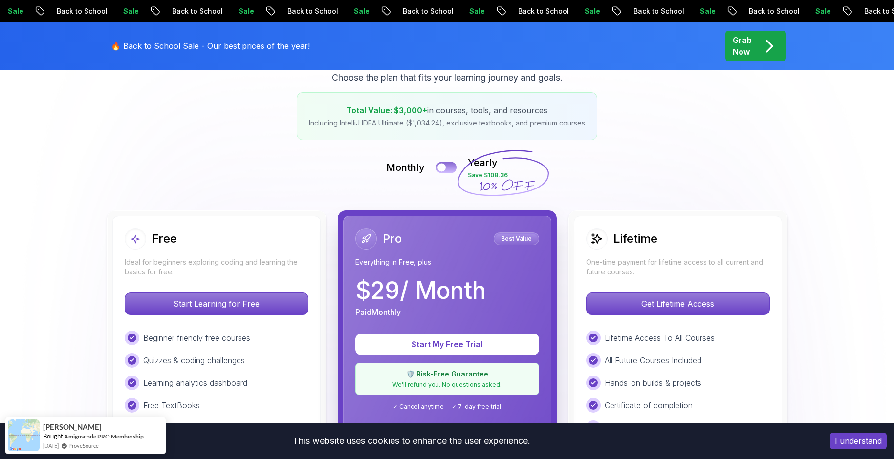
click at [445, 167] on div at bounding box center [441, 168] width 8 height 8
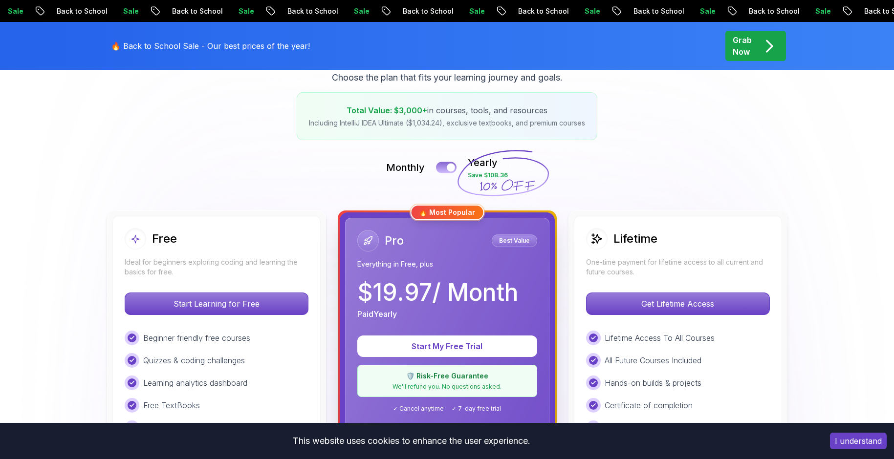
click at [445, 167] on button at bounding box center [446, 167] width 21 height 11
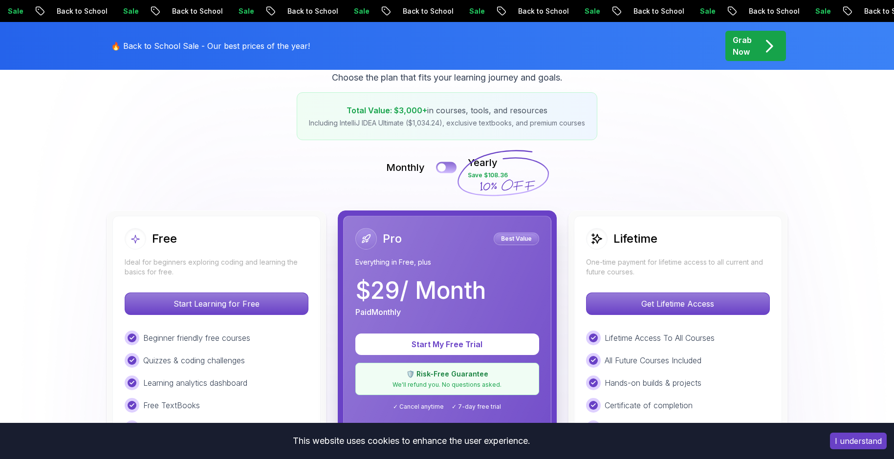
click at [445, 167] on div at bounding box center [441, 168] width 8 height 8
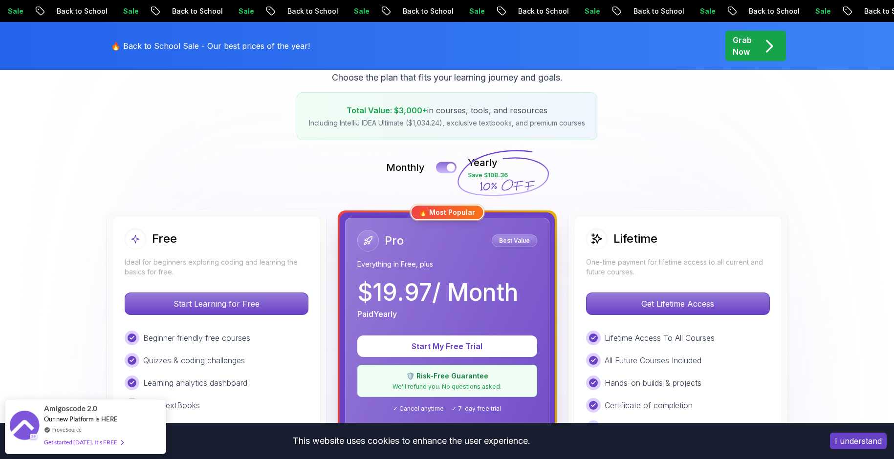
click at [445, 167] on button at bounding box center [446, 167] width 21 height 11
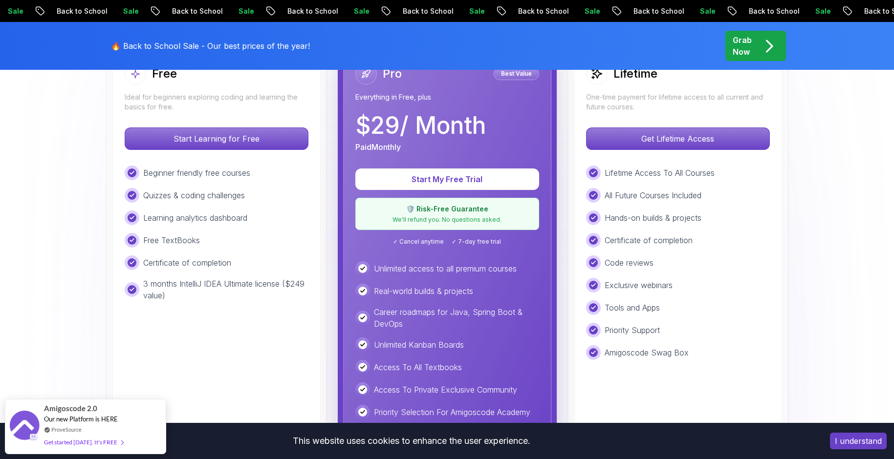
scroll to position [342, 0]
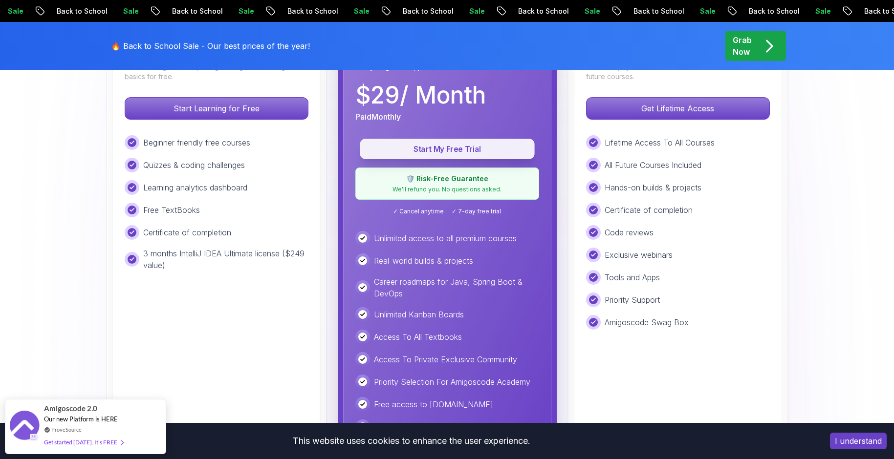
click at [466, 155] on button "Start My Free Trial" at bounding box center [447, 149] width 174 height 21
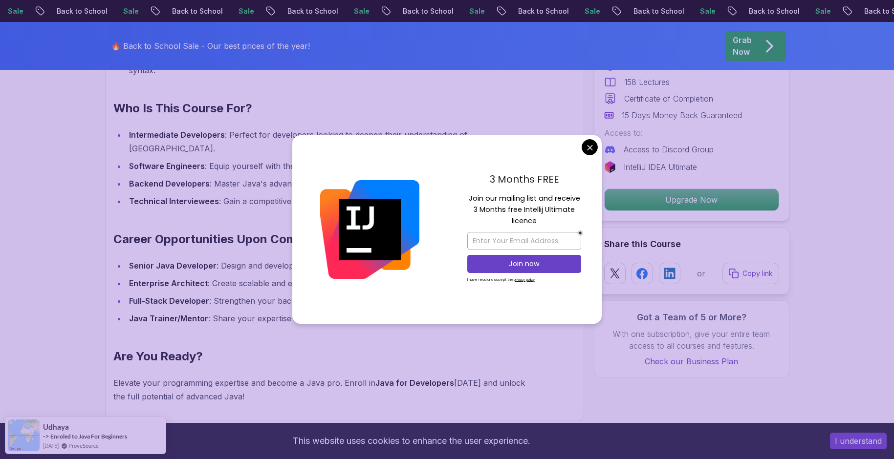
scroll to position [880, 0]
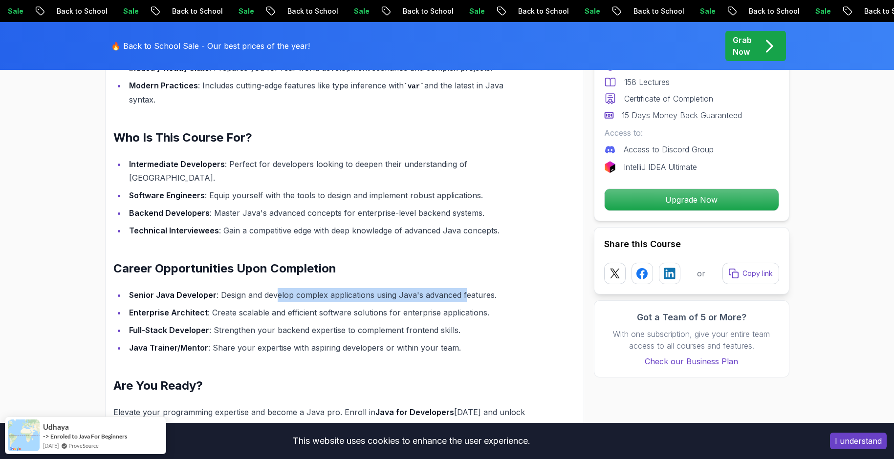
drag, startPoint x: 284, startPoint y: 281, endPoint x: 464, endPoint y: 279, distance: 180.3
click at [464, 288] on li "Senior Java Developer : Design and develop complex applications using Java's ad…" at bounding box center [327, 295] width 403 height 14
click at [489, 306] on li "Enterprise Architect : Create scalable and efficient software solutions for ent…" at bounding box center [327, 313] width 403 height 14
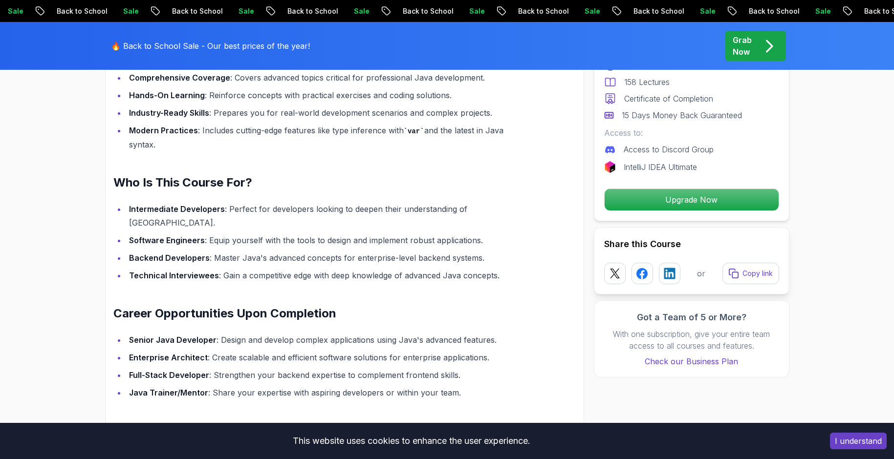
scroll to position [831, 0]
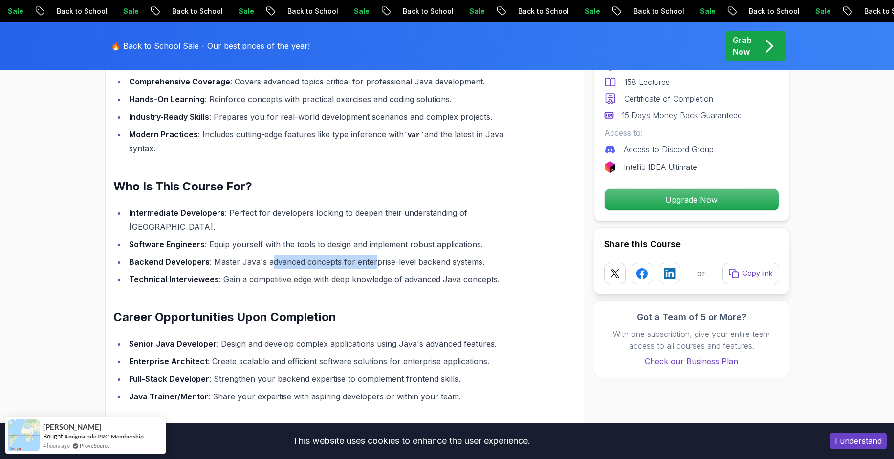
drag, startPoint x: 357, startPoint y: 247, endPoint x: 371, endPoint y: 247, distance: 13.7
click at [371, 255] on li "Backend Developers : Master Java's advanced concepts for enterprise-level backe…" at bounding box center [327, 262] width 403 height 14
drag, startPoint x: 377, startPoint y: 259, endPoint x: 373, endPoint y: 263, distance: 5.5
click at [377, 273] on li "Technical Interviewees : Gain a competitive edge with deep knowledge of advance…" at bounding box center [327, 280] width 403 height 14
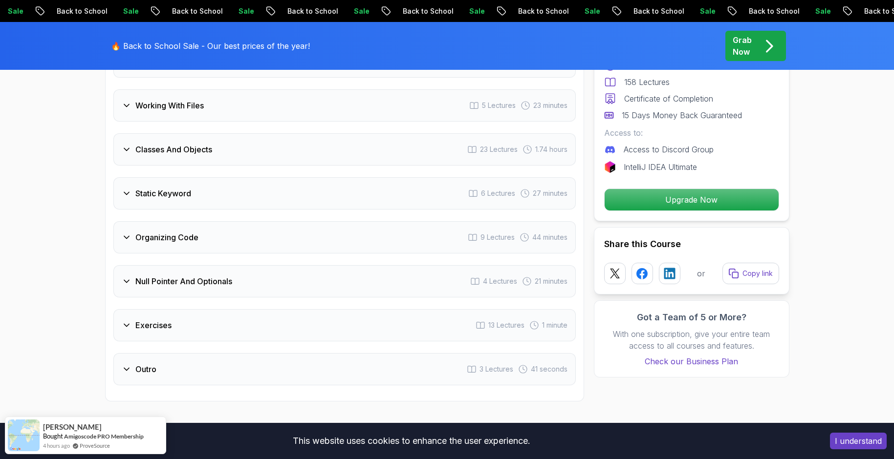
scroll to position [1906, 0]
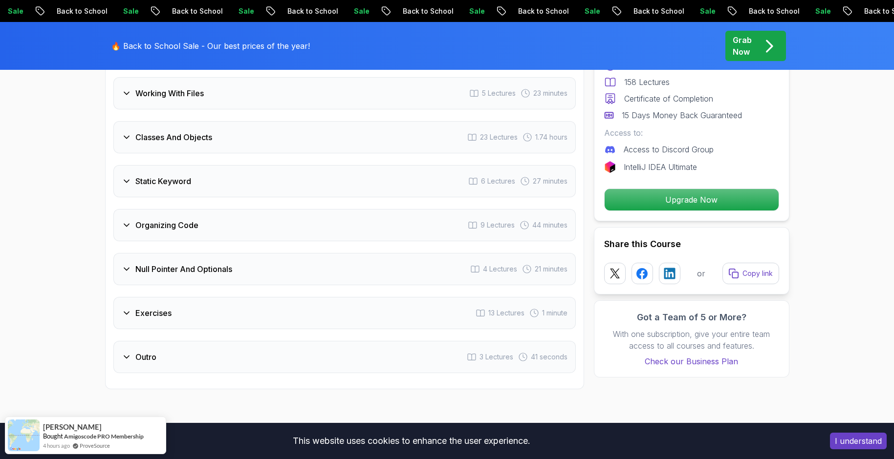
click at [187, 263] on div "Null Pointer And Optionals 4 Lectures 21 minutes" at bounding box center [344, 269] width 462 height 32
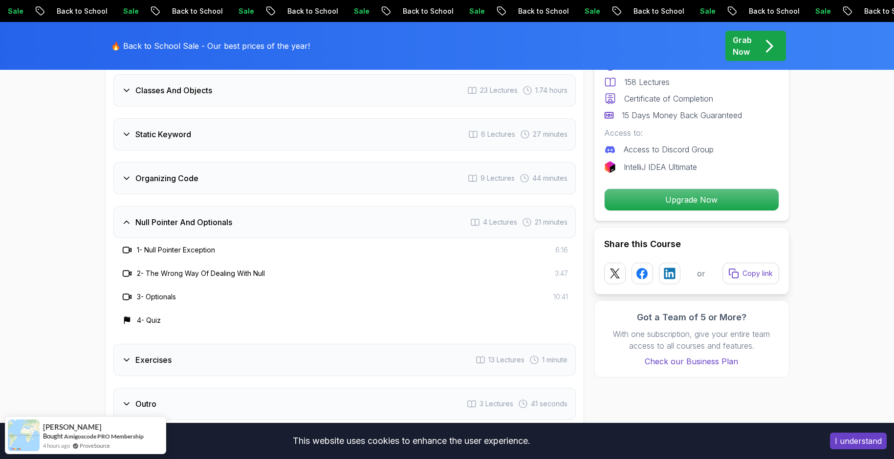
scroll to position [1859, 0]
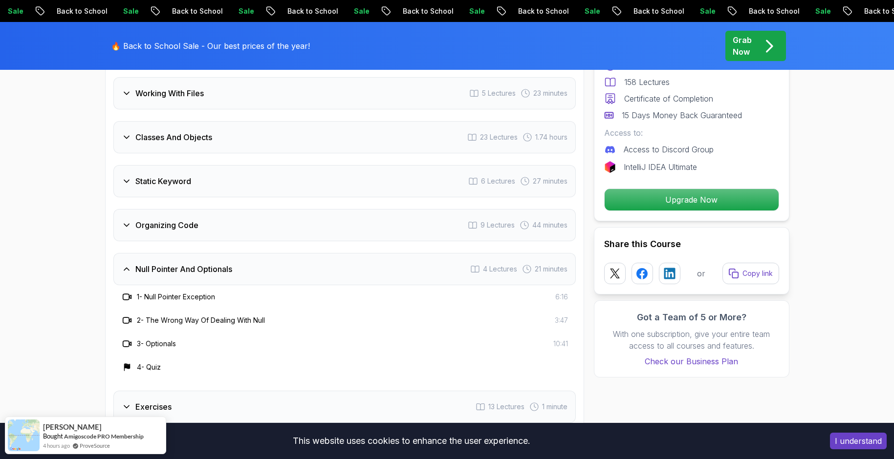
click at [189, 263] on h3 "Null Pointer And Optionals" at bounding box center [183, 269] width 97 height 12
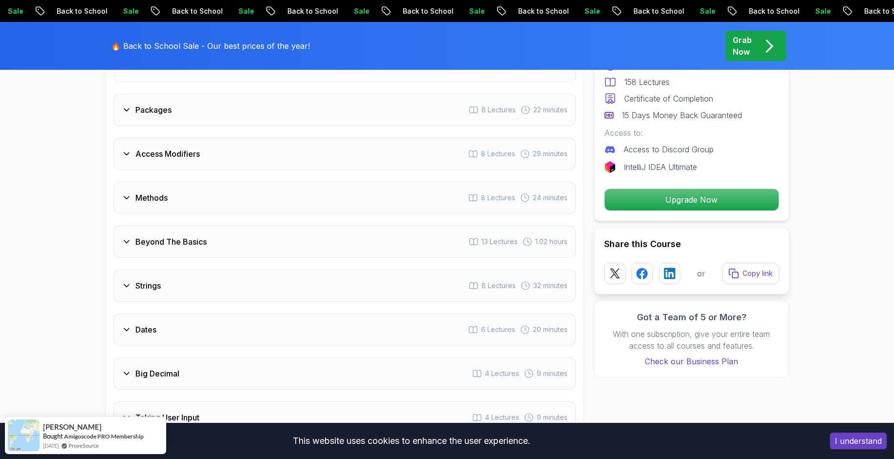
scroll to position [1468, 0]
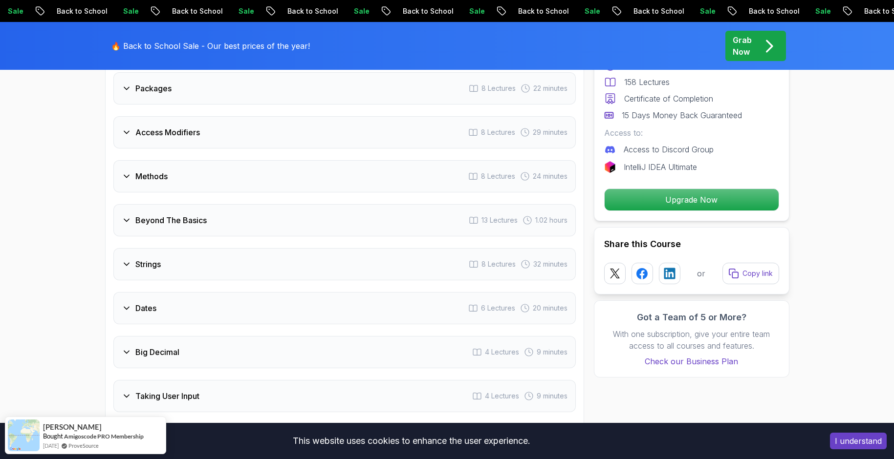
click at [274, 218] on div "Beyond The Basics 13 Lectures 1.02 hours" at bounding box center [344, 220] width 462 height 32
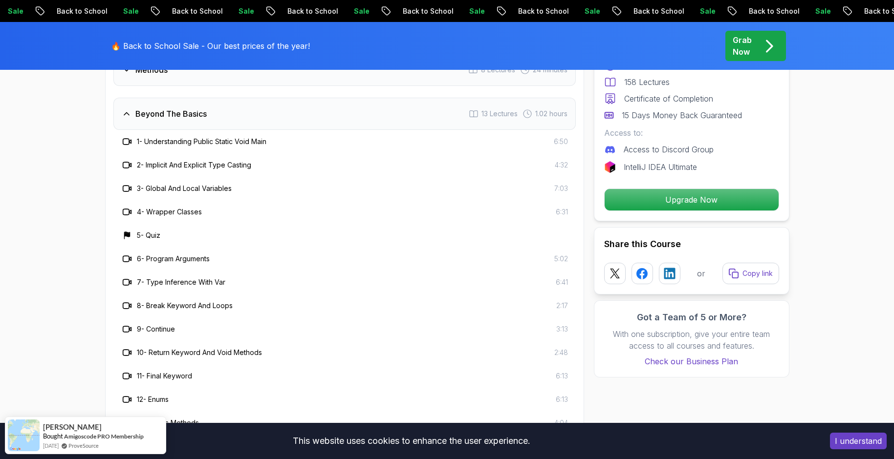
scroll to position [1615, 0]
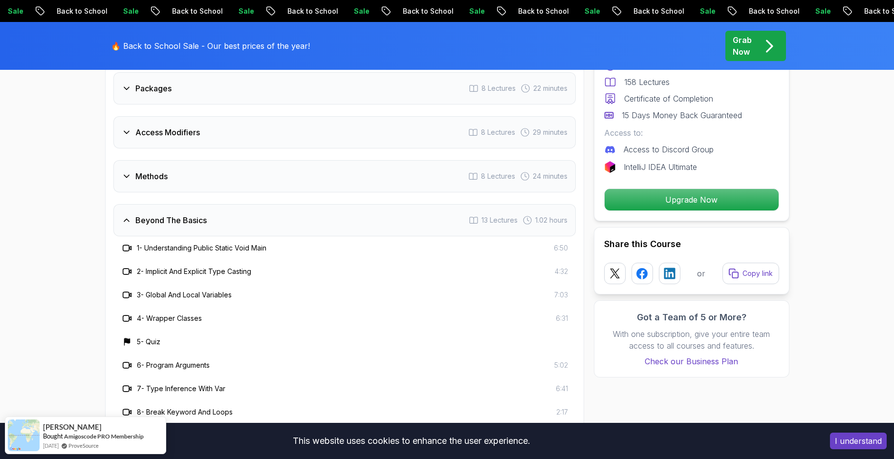
click at [297, 217] on div "Beyond The Basics 13 Lectures 1.02 hours" at bounding box center [344, 220] width 462 height 32
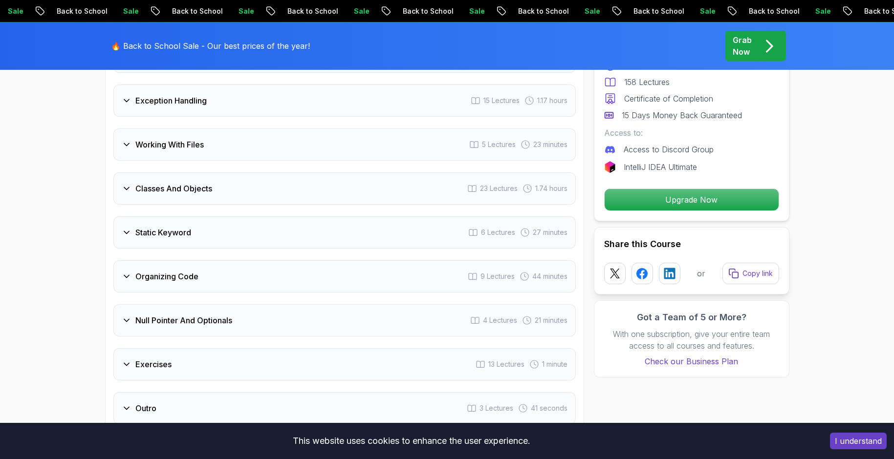
scroll to position [1810, 0]
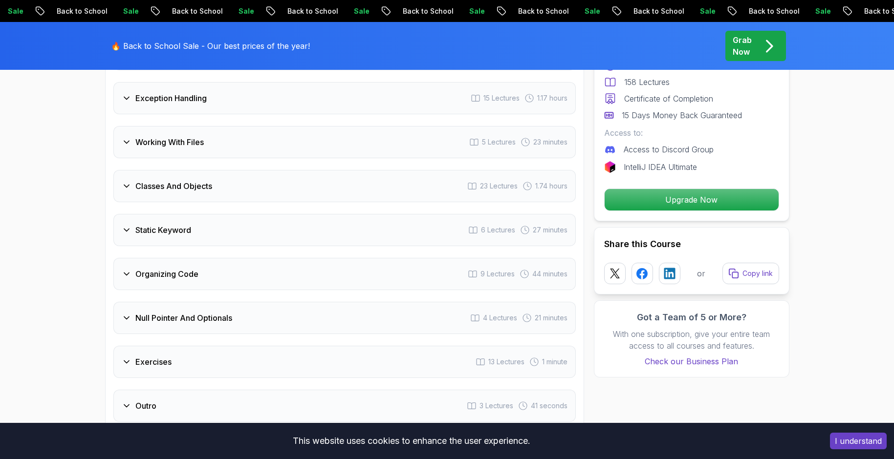
click at [280, 172] on div "Classes And Objects 23 Lectures 1.74 hours" at bounding box center [344, 186] width 462 height 32
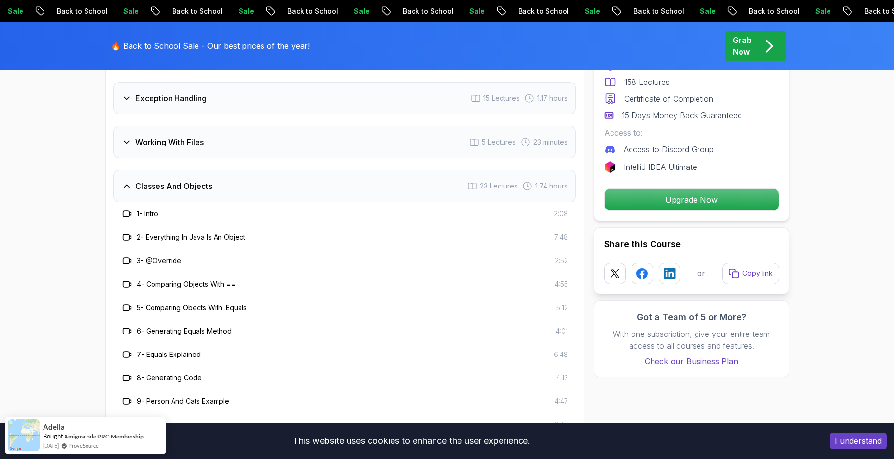
click at [281, 170] on div "Classes And Objects 23 Lectures 1.74 hours" at bounding box center [344, 186] width 462 height 32
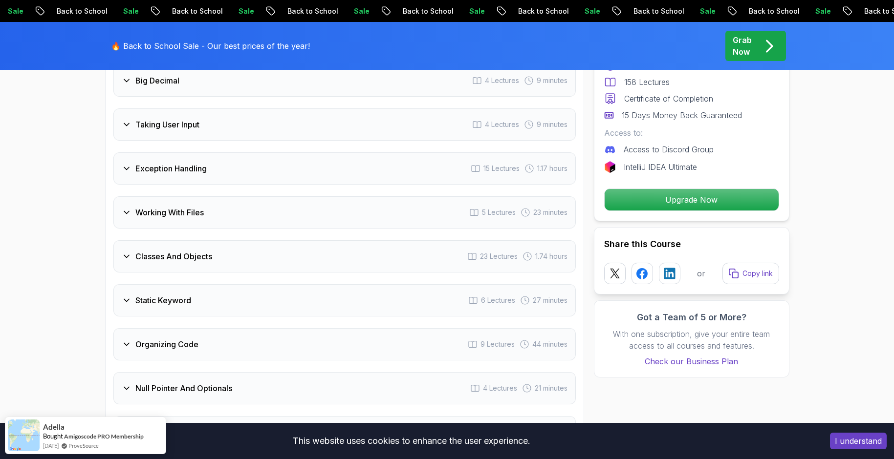
scroll to position [1663, 0]
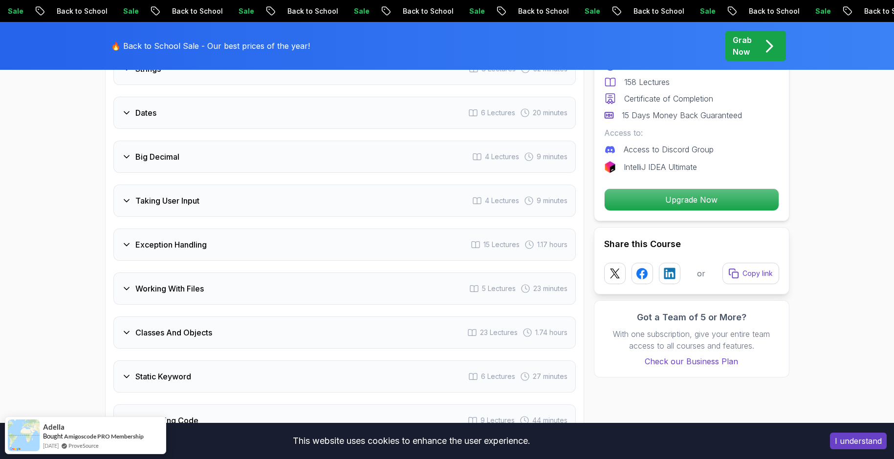
click at [284, 281] on div "Working With Files 5 Lectures 23 minutes" at bounding box center [344, 289] width 462 height 32
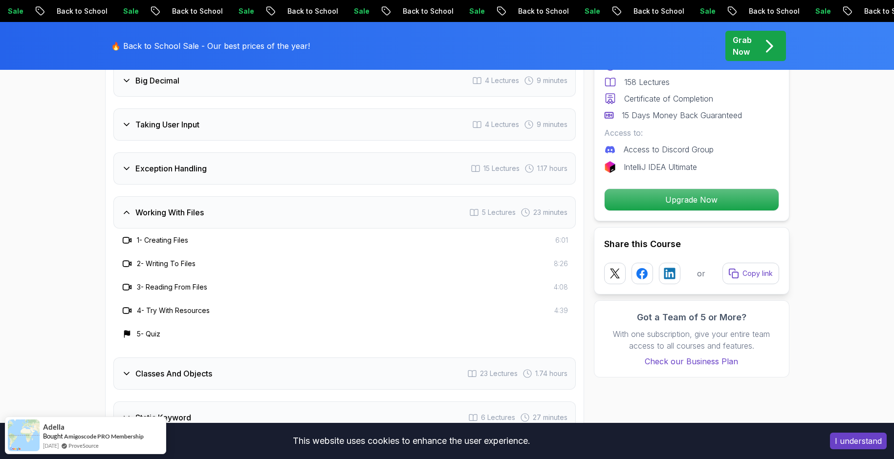
scroll to position [1761, 0]
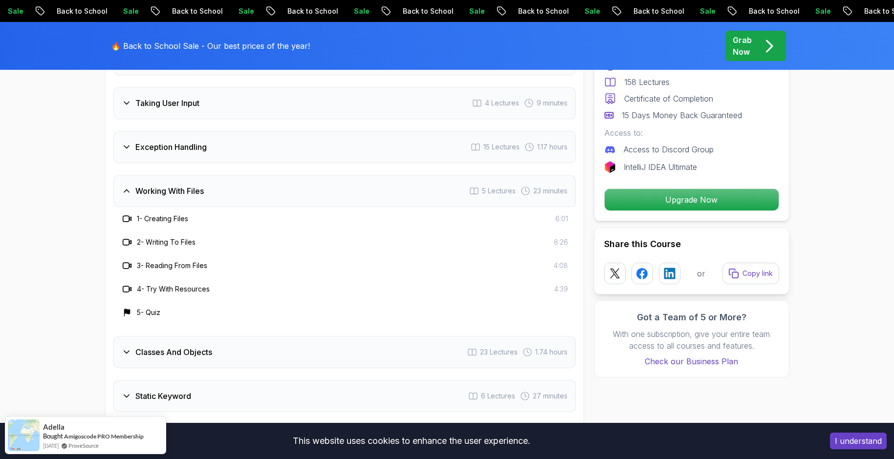
click at [278, 175] on div "Working With Files 5 Lectures 23 minutes" at bounding box center [344, 191] width 462 height 32
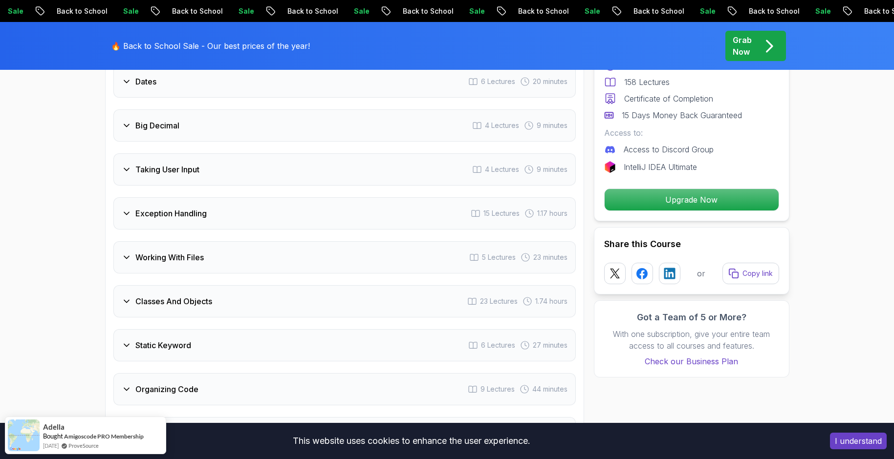
scroll to position [1663, 0]
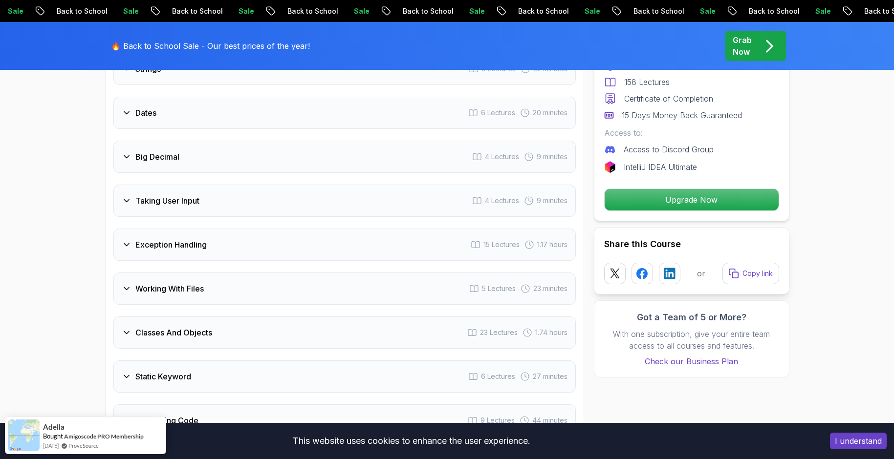
click at [286, 197] on div "Taking User Input 4 Lectures 9 minutes" at bounding box center [344, 201] width 462 height 32
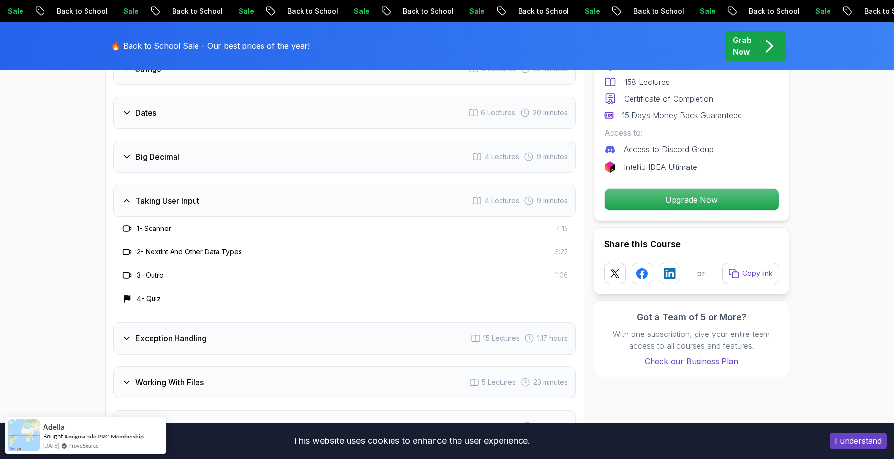
click at [307, 185] on div "Taking User Input 4 Lectures 9 minutes" at bounding box center [344, 201] width 462 height 32
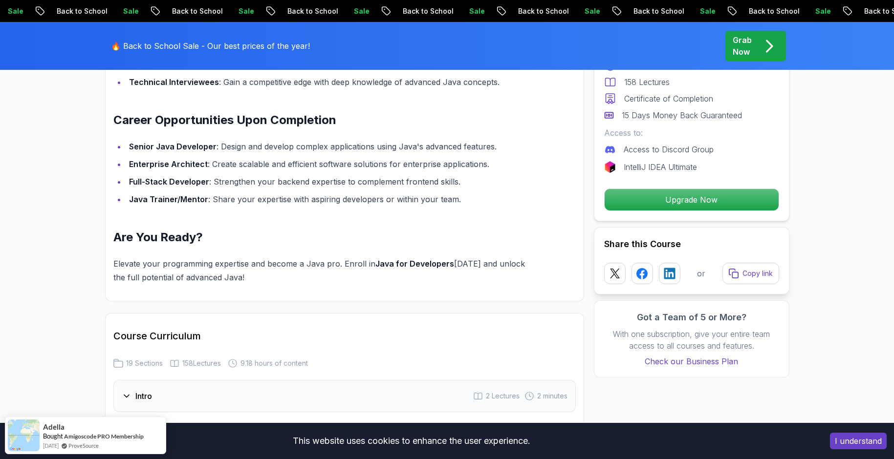
scroll to position [784, 0]
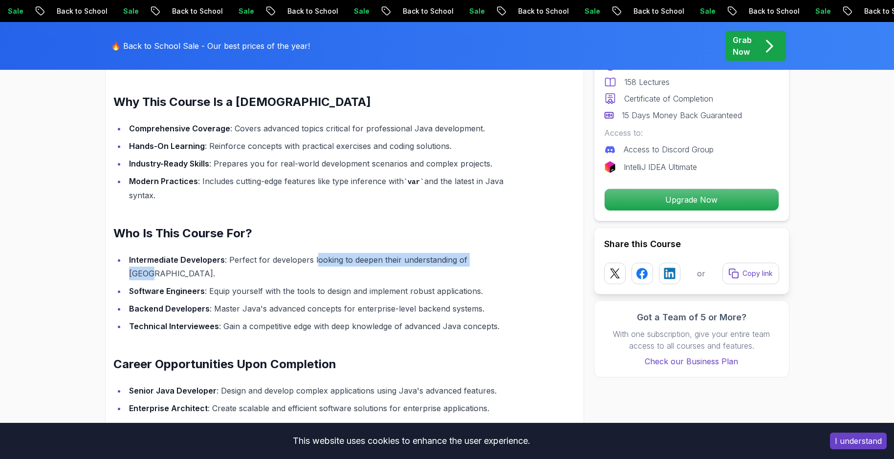
drag, startPoint x: 312, startPoint y: 259, endPoint x: 487, endPoint y: 258, distance: 174.5
click at [487, 258] on li "Intermediate Developers : Perfect for developers looking to deepen their unders…" at bounding box center [327, 266] width 403 height 27
click at [518, 267] on ul "Intermediate Developers : Perfect for developers looking to deepen their unders…" at bounding box center [321, 293] width 416 height 80
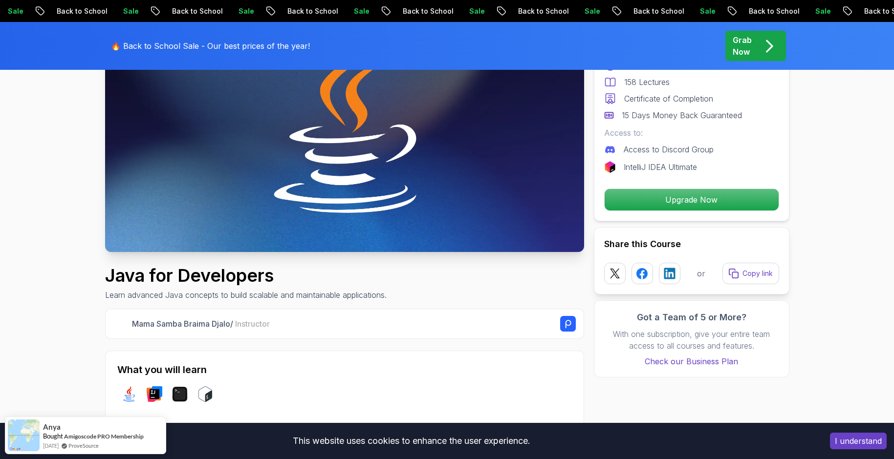
scroll to position [0, 0]
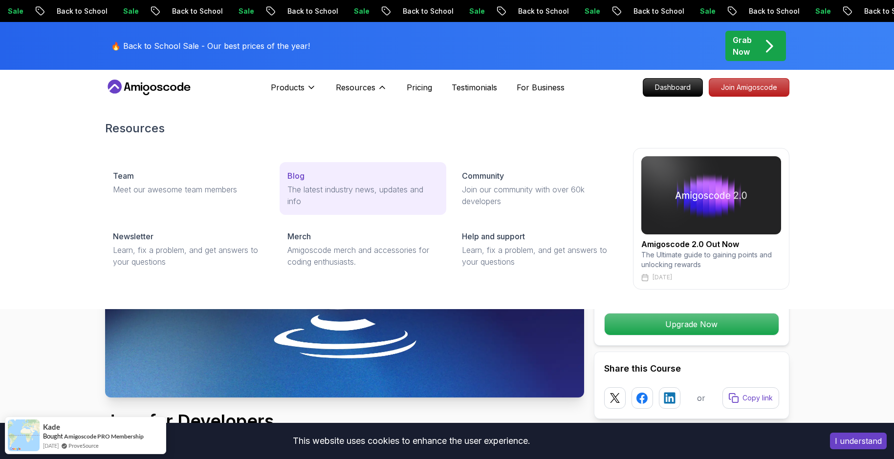
click at [327, 178] on div "Blog" at bounding box center [362, 176] width 151 height 12
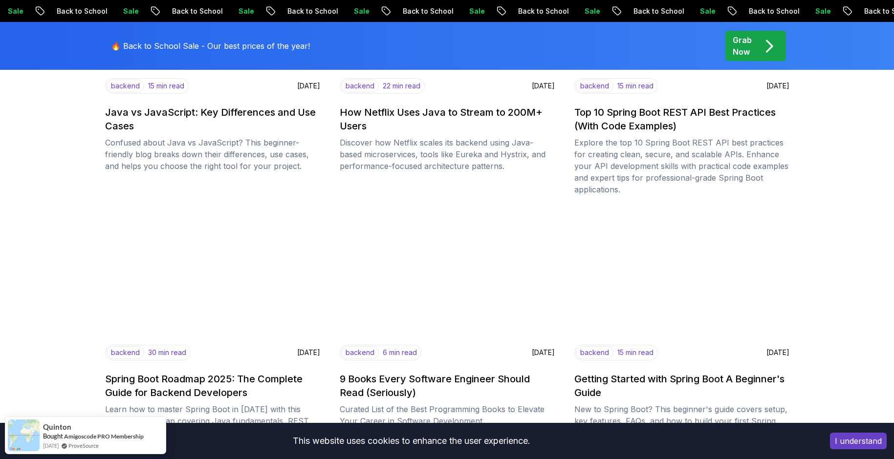
scroll to position [1124, 0]
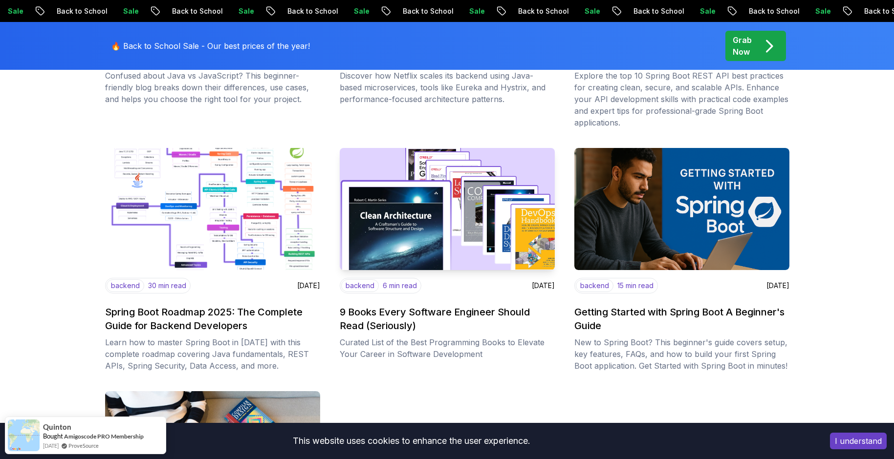
click at [461, 239] on img at bounding box center [447, 209] width 226 height 129
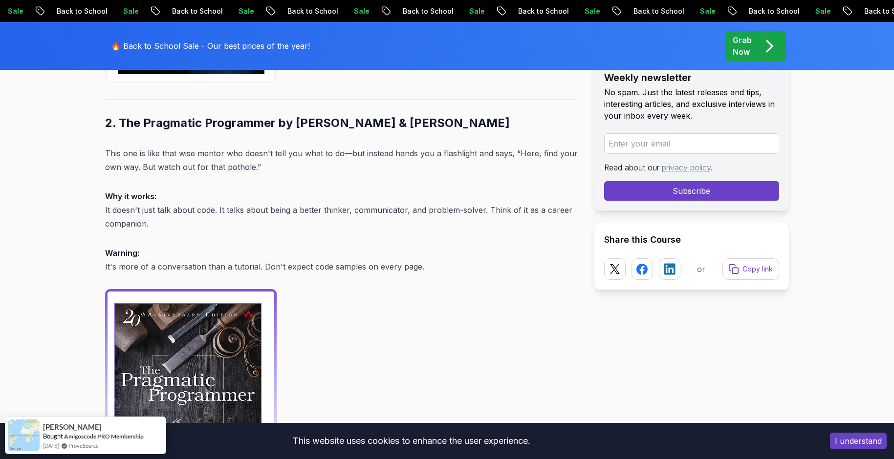
scroll to position [1173, 0]
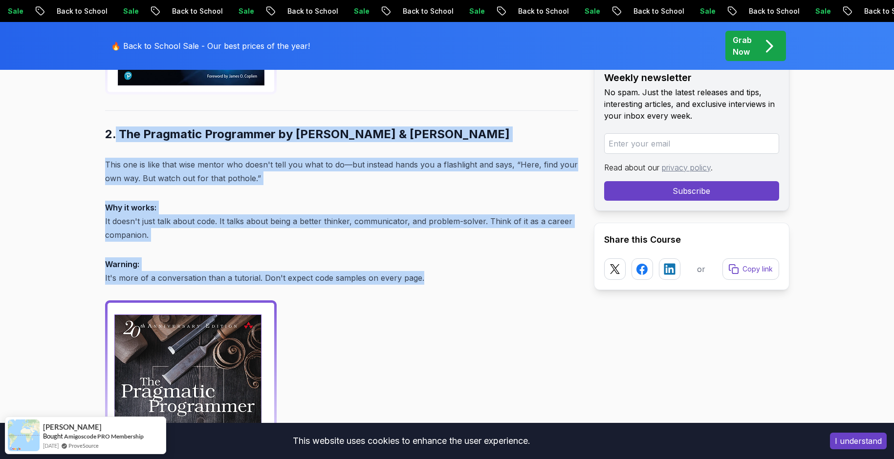
drag, startPoint x: 116, startPoint y: 120, endPoint x: 423, endPoint y: 267, distance: 340.5
copy div "The Pragmatic Programmer by David Thomas & Andrew Hunt This one is like that wi…"
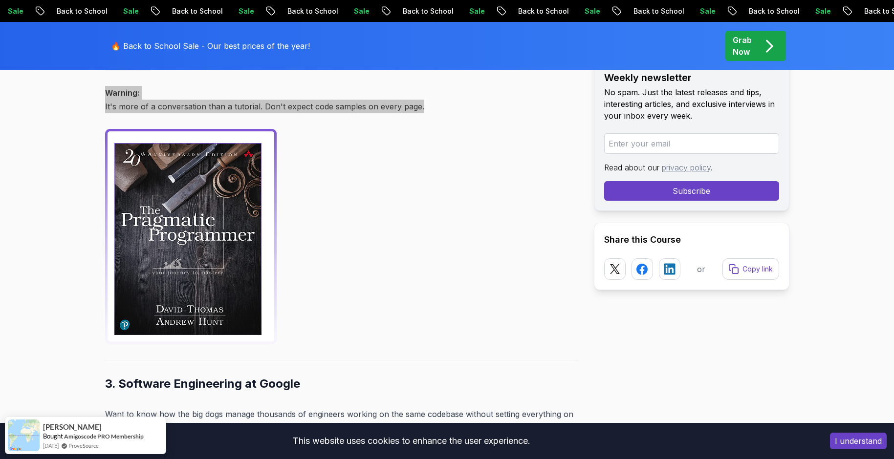
scroll to position [1319, 0]
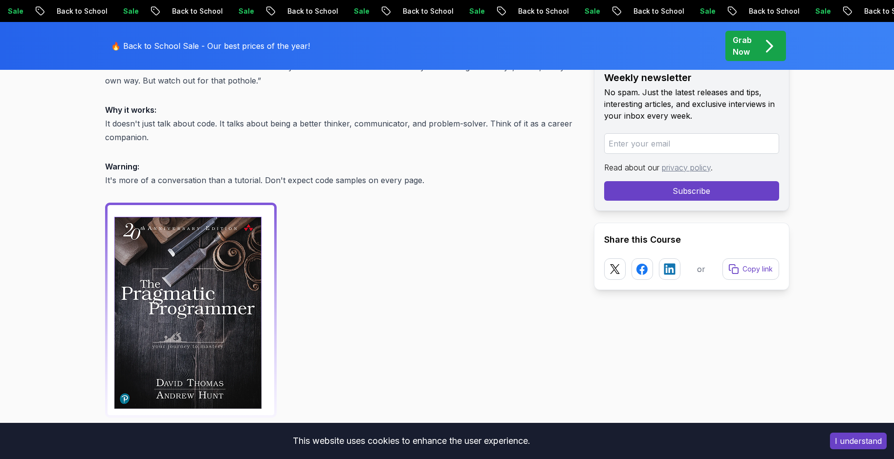
click at [289, 239] on div at bounding box center [214, 311] width 219 height 216
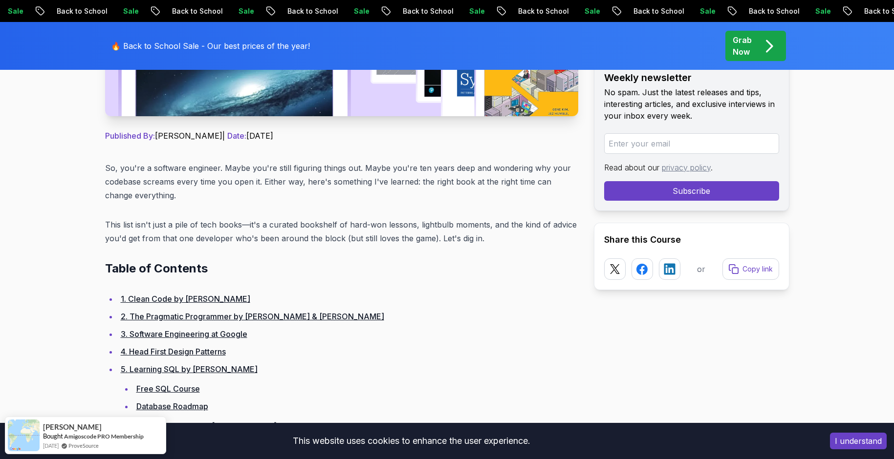
scroll to position [83, 0]
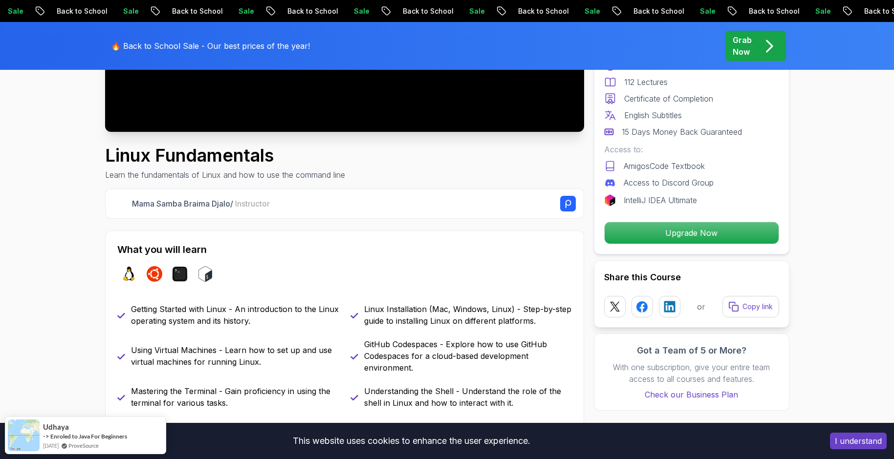
scroll to position [342, 0]
